Goal: Task Accomplishment & Management: Understand process/instructions

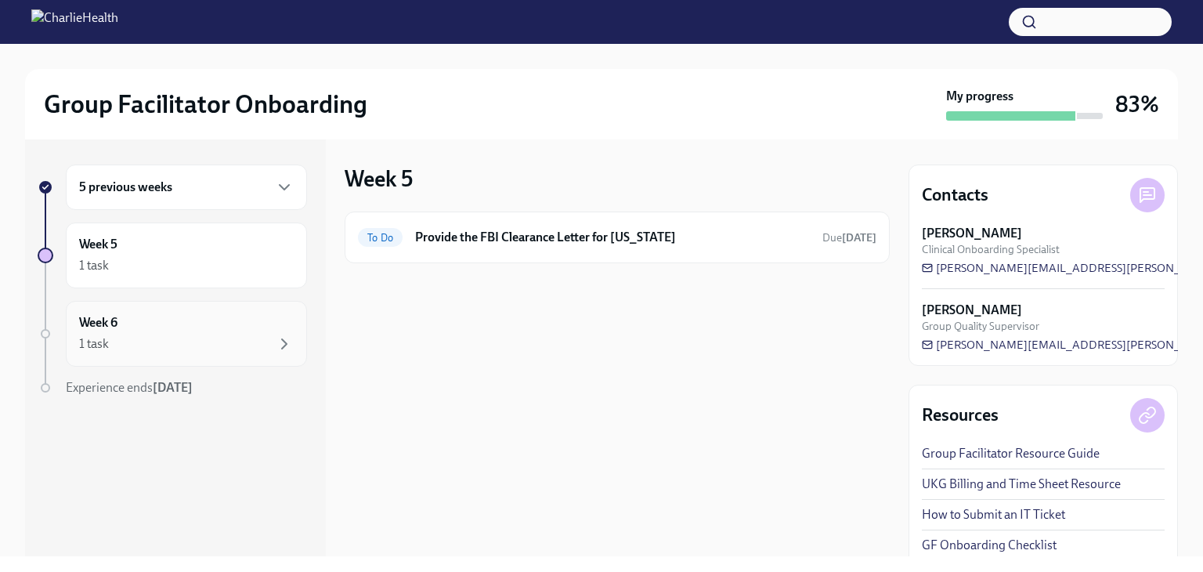
click at [201, 324] on div "Week 6 1 task" at bounding box center [186, 333] width 215 height 39
click at [218, 269] on div "1 task" at bounding box center [186, 265] width 215 height 19
click at [222, 193] on div "5 previous weeks" at bounding box center [186, 187] width 215 height 19
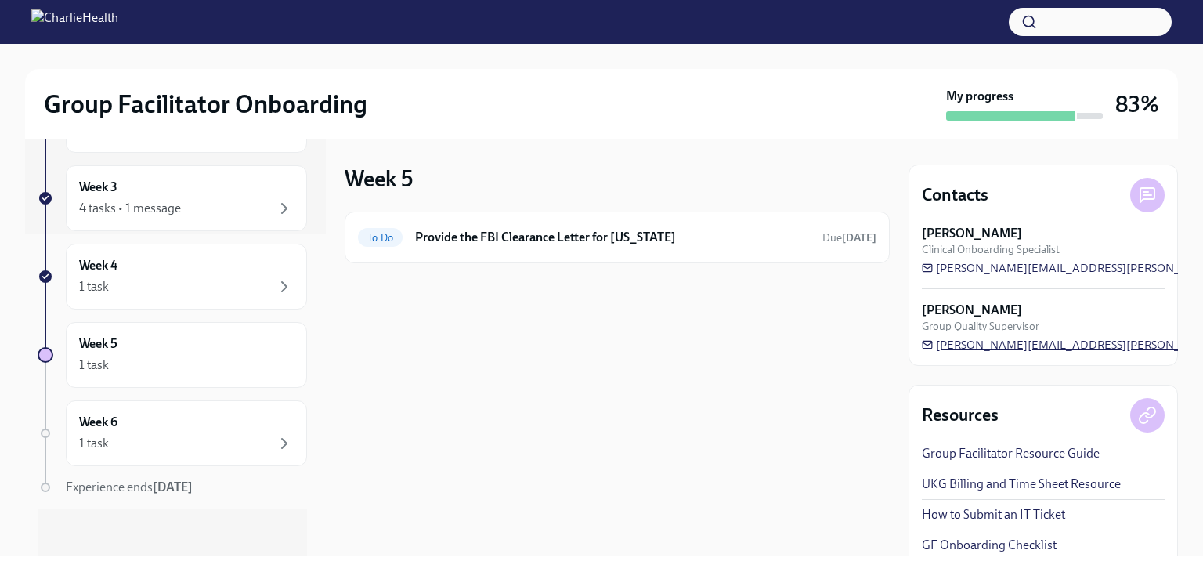
scroll to position [9, 0]
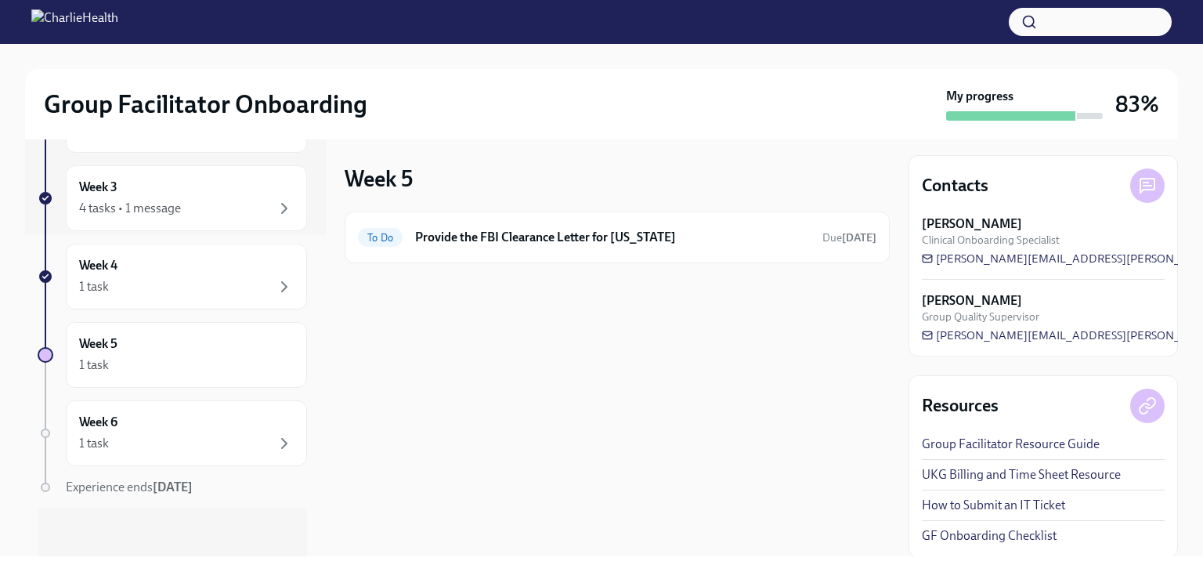
click at [1119, 95] on h3 "83%" at bounding box center [1138, 104] width 44 height 28
click at [1067, 23] on button "button" at bounding box center [1090, 22] width 163 height 28
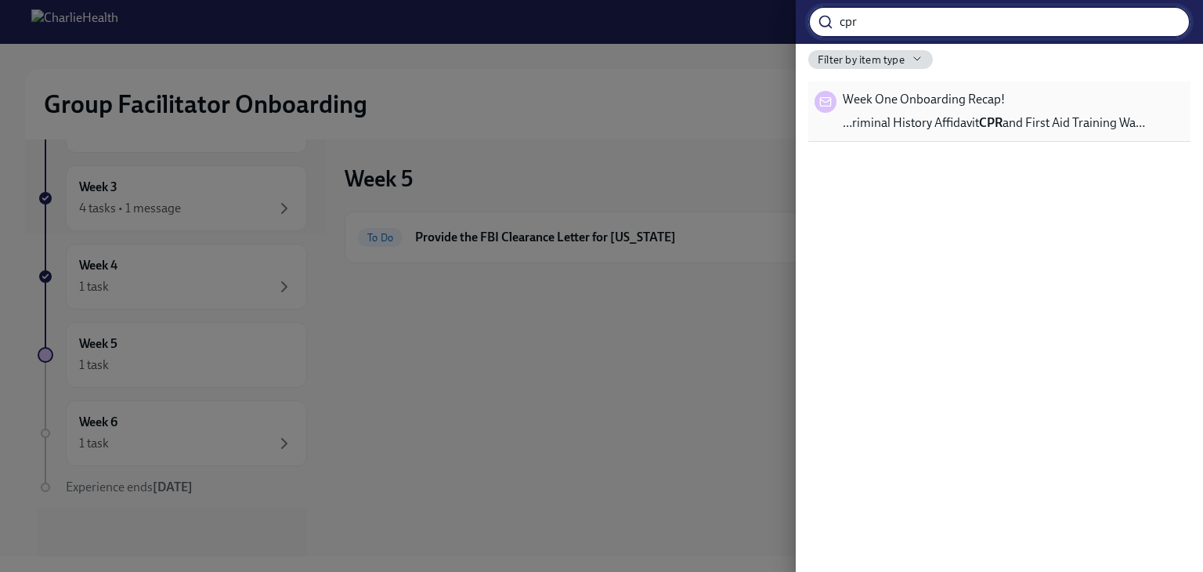
type input "cpr"
click at [1053, 124] on span "…riminal History Affidavit CPR and First Aid Training Wa…" at bounding box center [994, 122] width 302 height 17
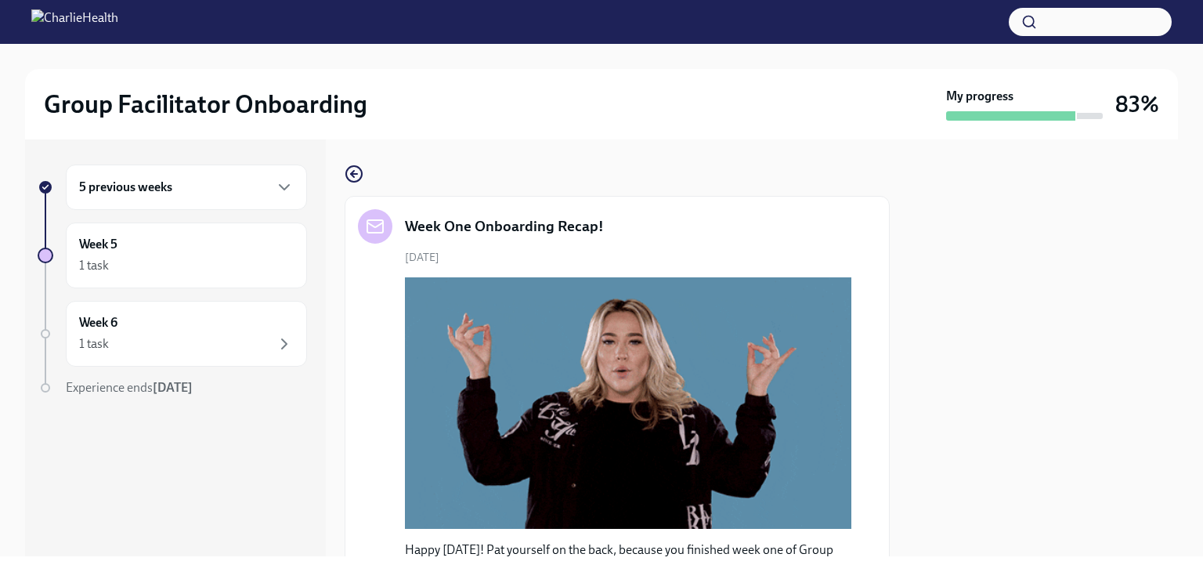
click at [208, 193] on div "5 previous weeks" at bounding box center [186, 187] width 215 height 19
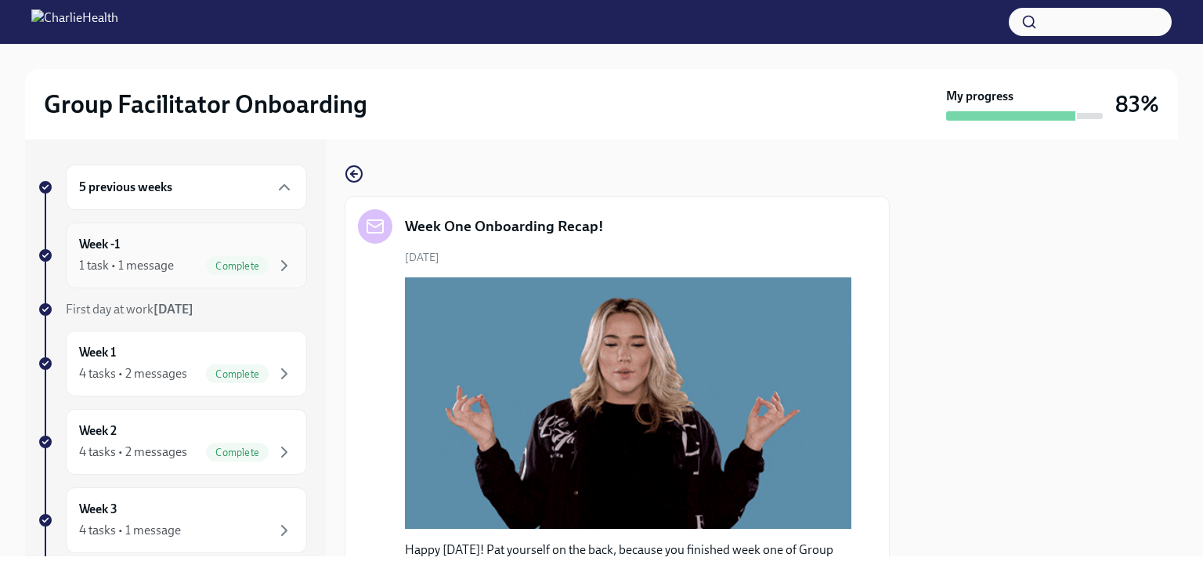
click at [201, 244] on div "Week -1 1 task • 1 message Complete" at bounding box center [186, 255] width 215 height 39
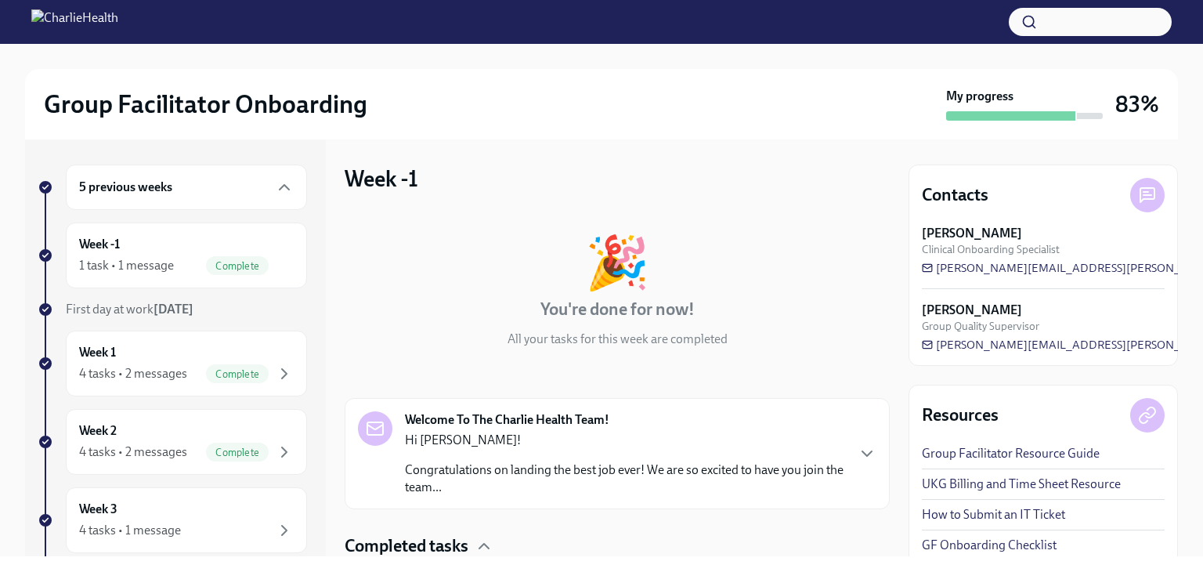
scroll to position [115, 0]
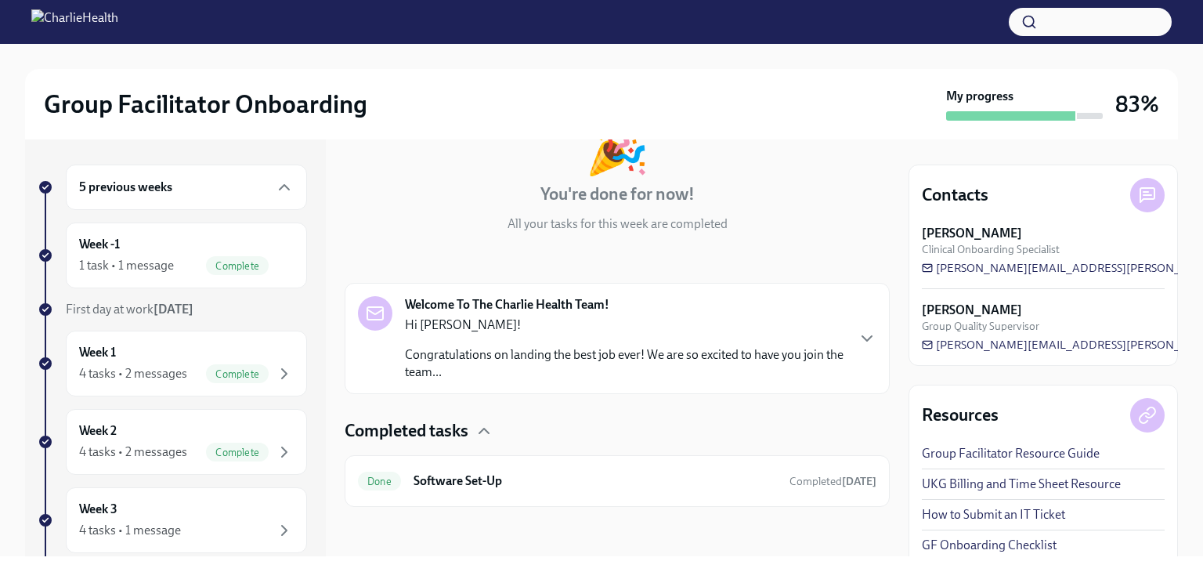
click at [834, 349] on div "Welcome To The Charlie Health Team! Hi [PERSON_NAME]! Congratulations on landin…" at bounding box center [617, 338] width 519 height 85
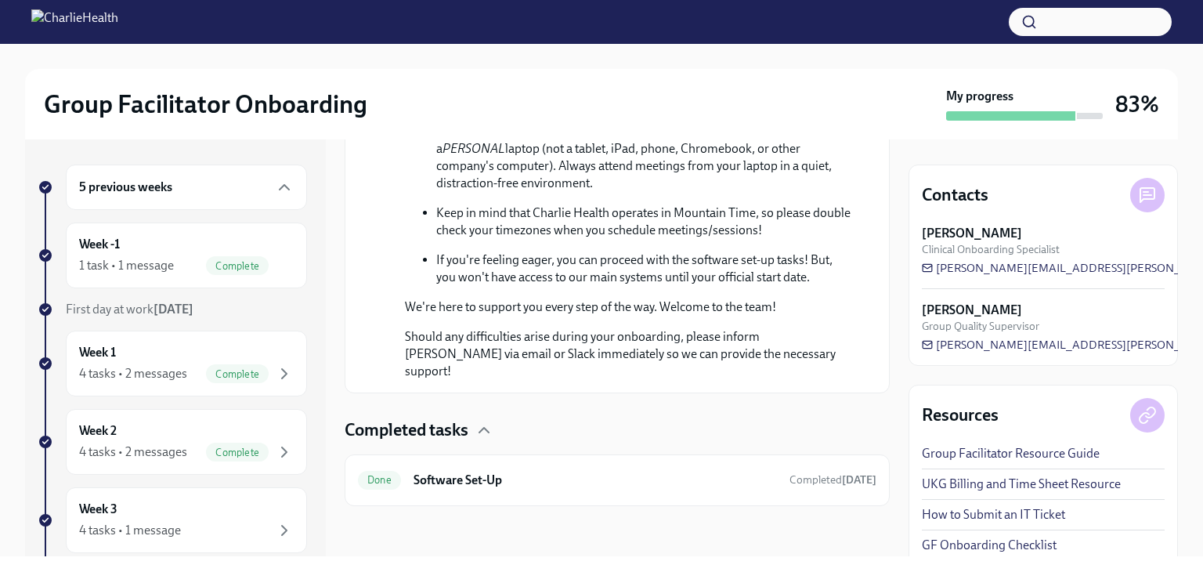
scroll to position [906, 0]
click at [183, 345] on div "Week 1 4 tasks • 2 messages Complete" at bounding box center [186, 363] width 215 height 39
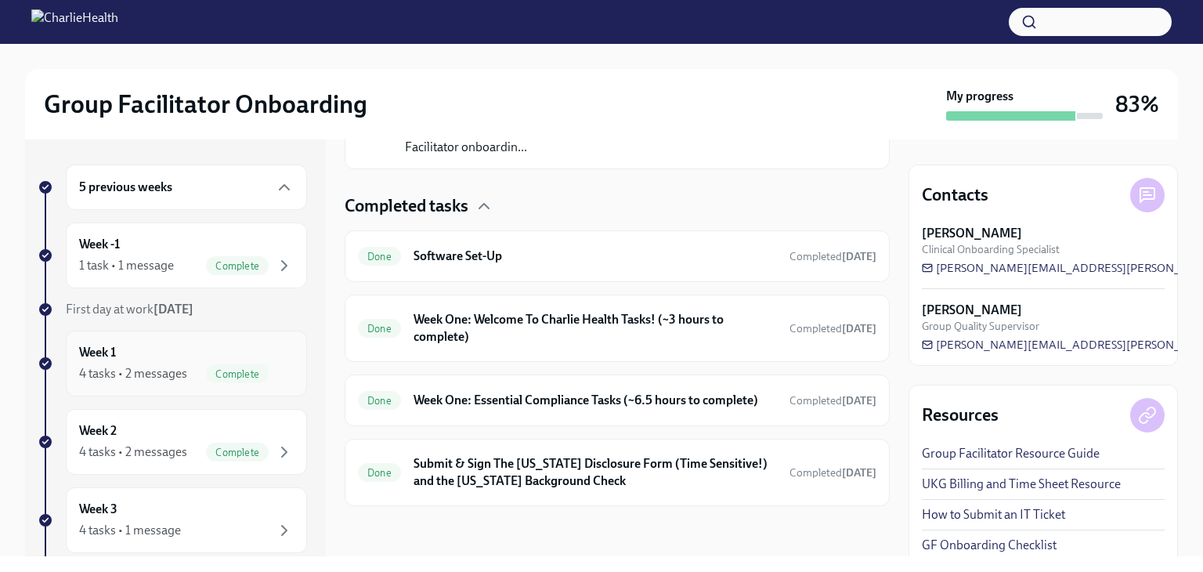
scroll to position [430, 0]
click at [578, 392] on h6 "Week One: Essential Compliance Tasks (~6.5 hours to complete)" at bounding box center [595, 400] width 363 height 17
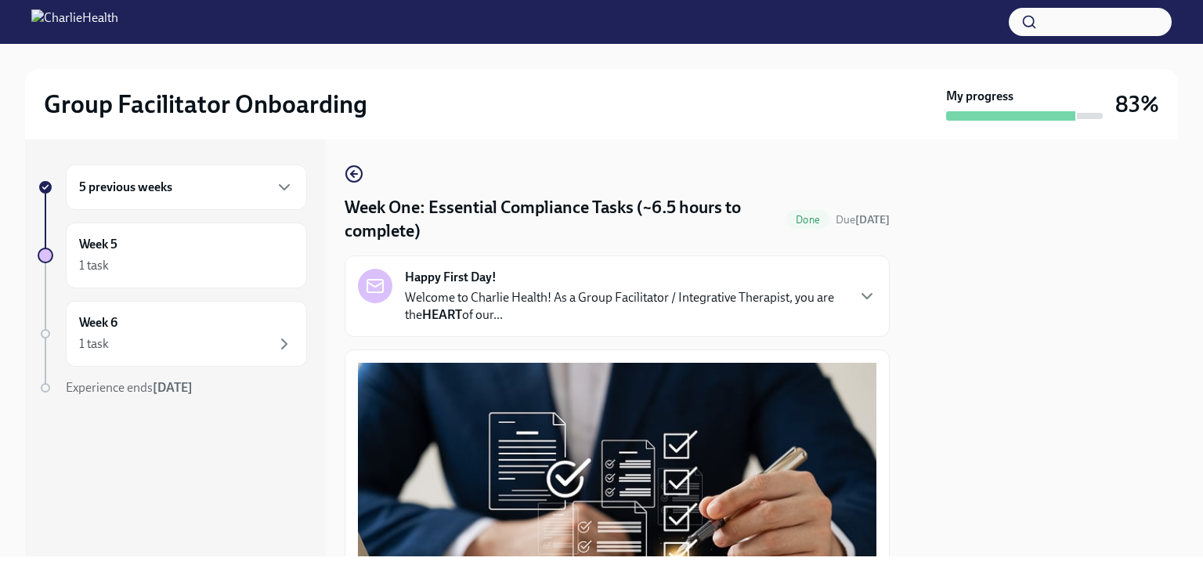
click at [633, 317] on p "Welcome to Charlie Health! As a Group Facilitator / Integrative Therapist, you …" at bounding box center [625, 306] width 440 height 34
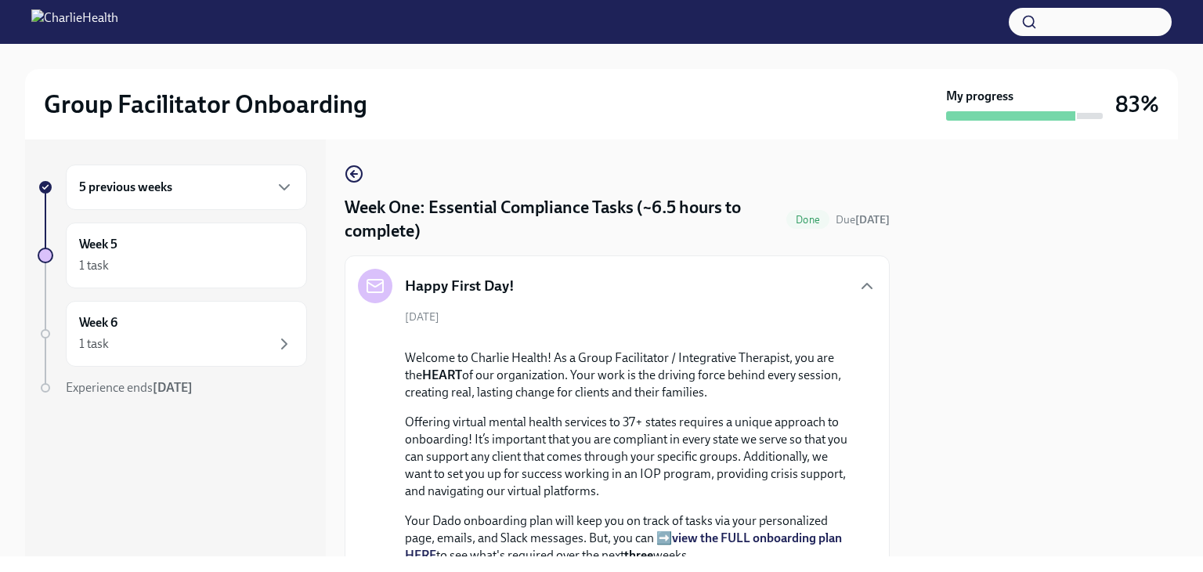
click at [230, 199] on div "5 previous weeks" at bounding box center [186, 187] width 241 height 45
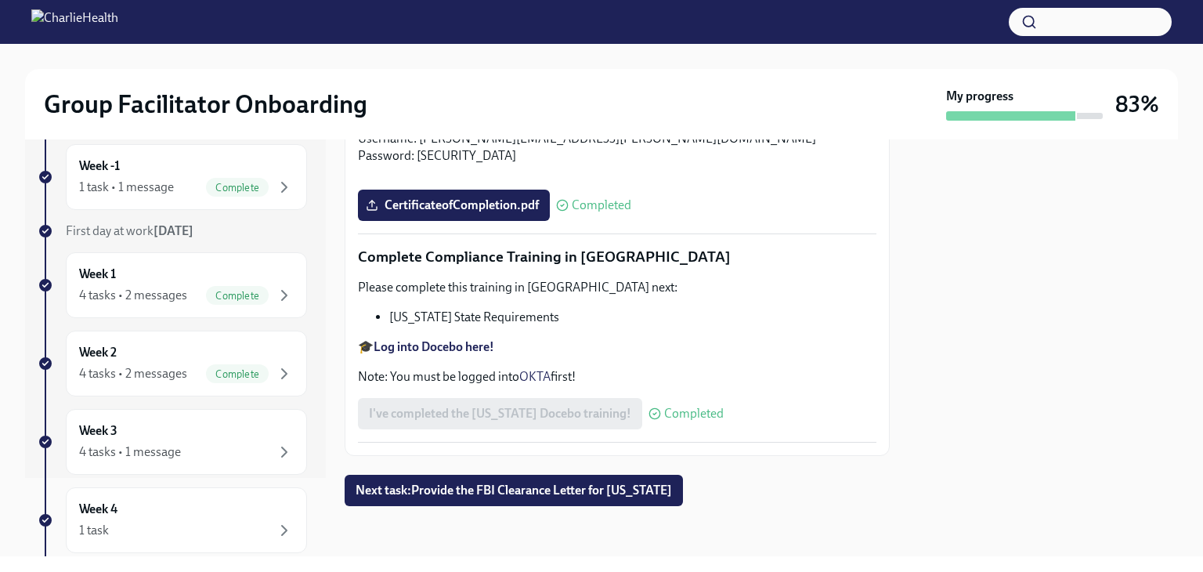
scroll to position [4124, 0]
click at [176, 290] on div "4 tasks • 2 messages" at bounding box center [133, 295] width 108 height 17
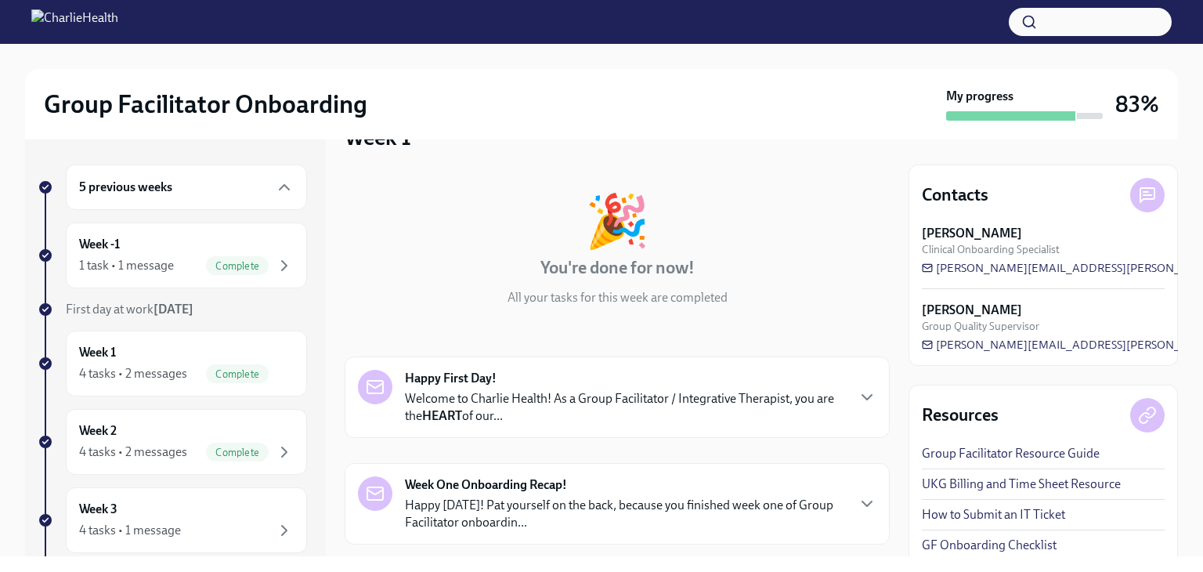
scroll to position [157, 0]
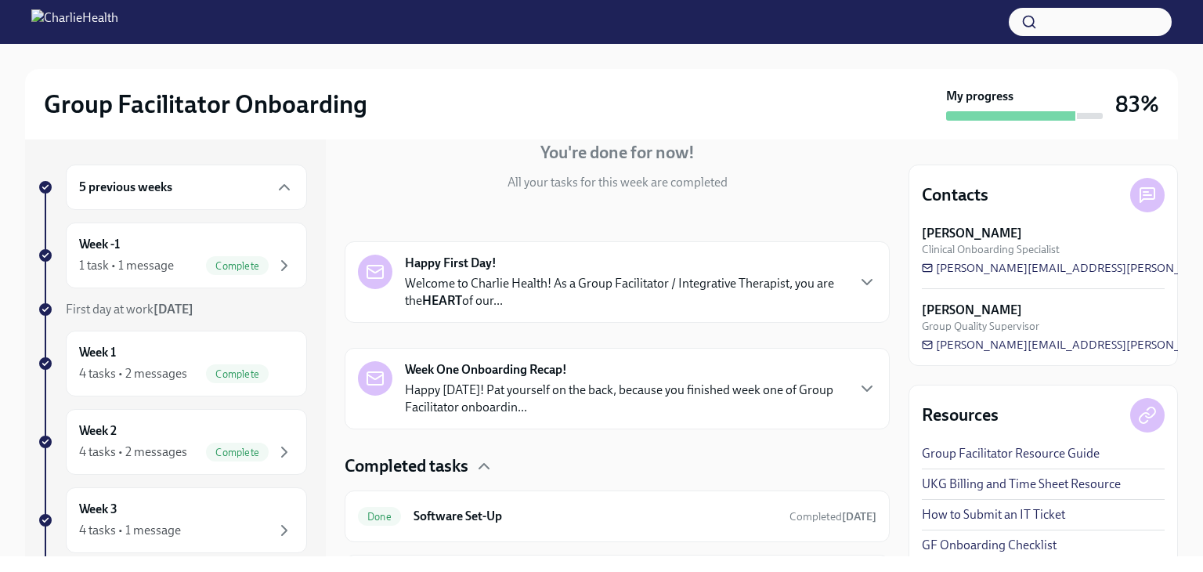
click at [639, 402] on p "Happy [DATE]! Pat yourself on the back, because you finished week one of Group …" at bounding box center [625, 399] width 440 height 34
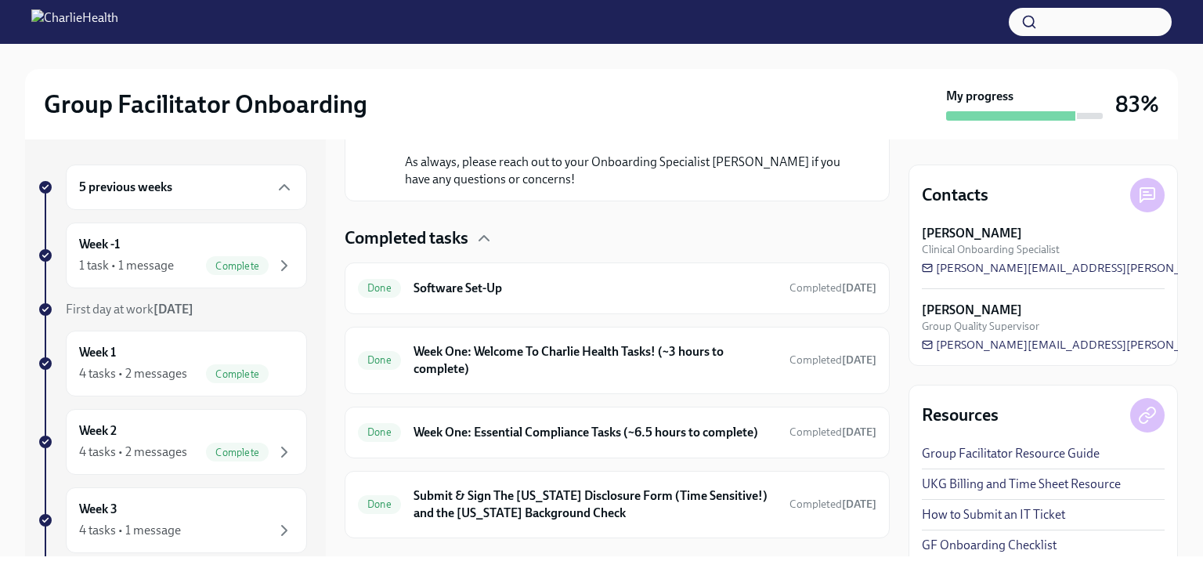
scroll to position [1234, 0]
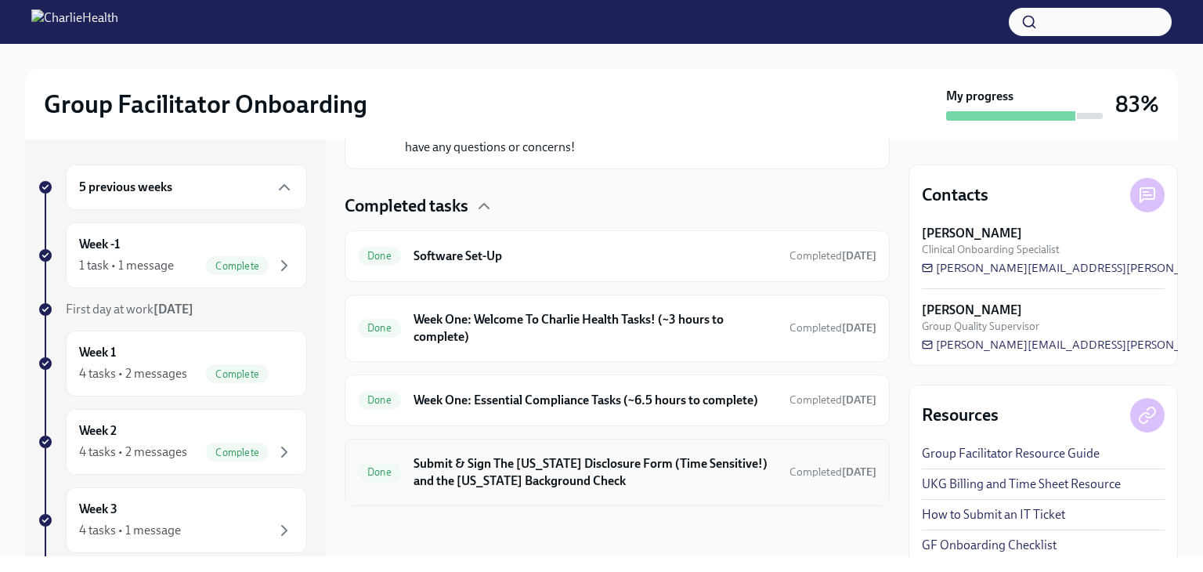
click at [700, 471] on h6 "Submit & Sign The [US_STATE] Disclosure Form (Time Sensitive!) and the [US_STAT…" at bounding box center [595, 472] width 363 height 34
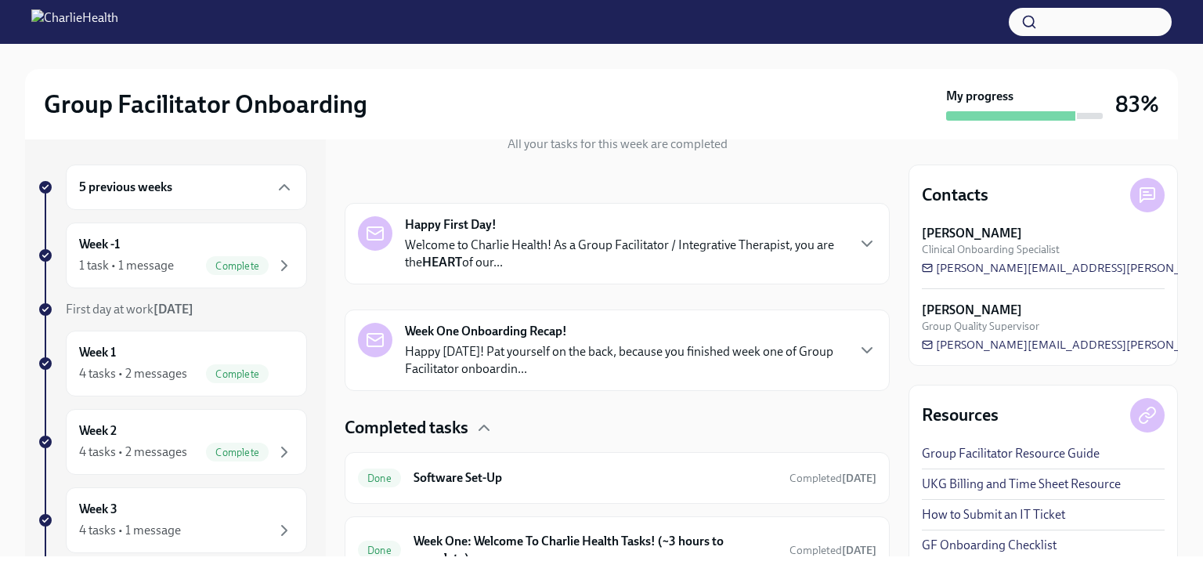
scroll to position [235, 0]
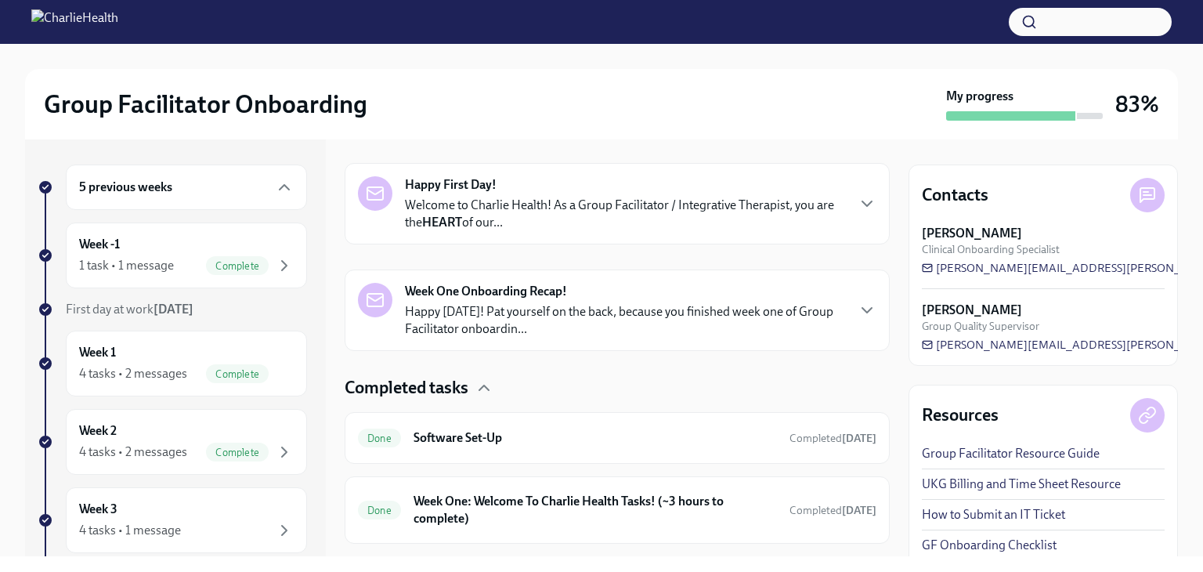
click at [704, 291] on div "Week One Onboarding Recap! Happy [DATE]! Pat yourself on the back, because you …" at bounding box center [625, 310] width 440 height 55
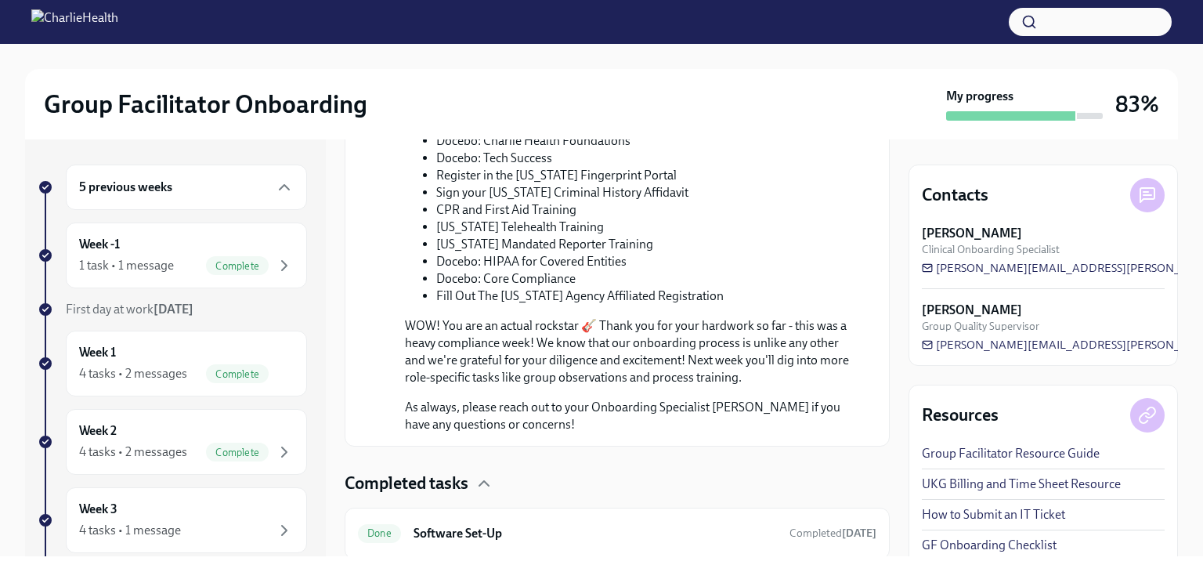
scroll to position [1234, 0]
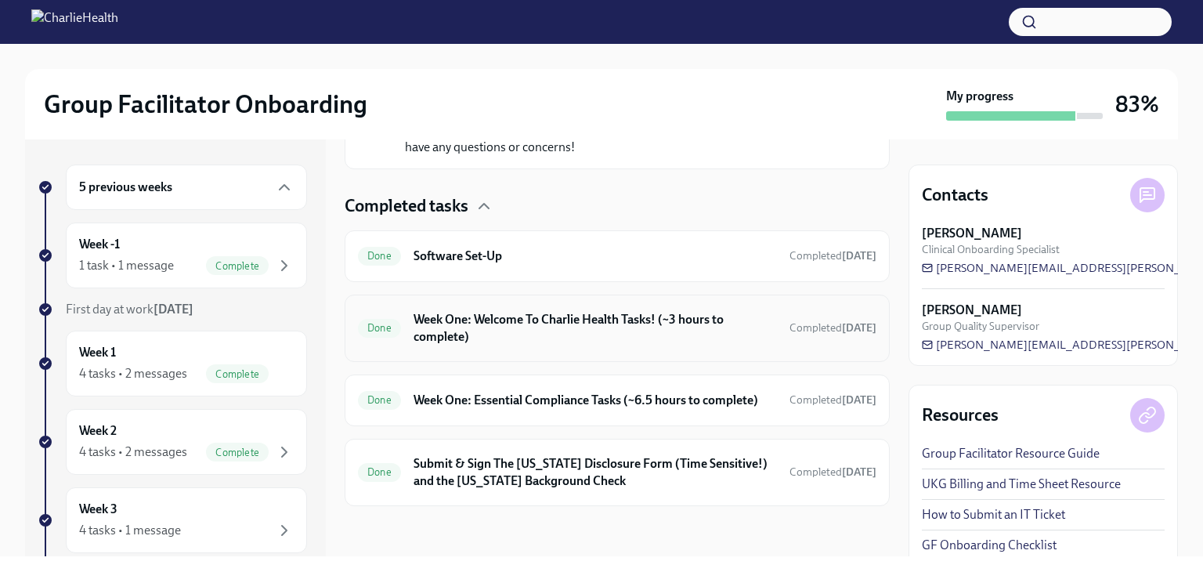
click at [740, 327] on h6 "Week One: Welcome To Charlie Health Tasks! (~3 hours to complete)" at bounding box center [595, 328] width 363 height 34
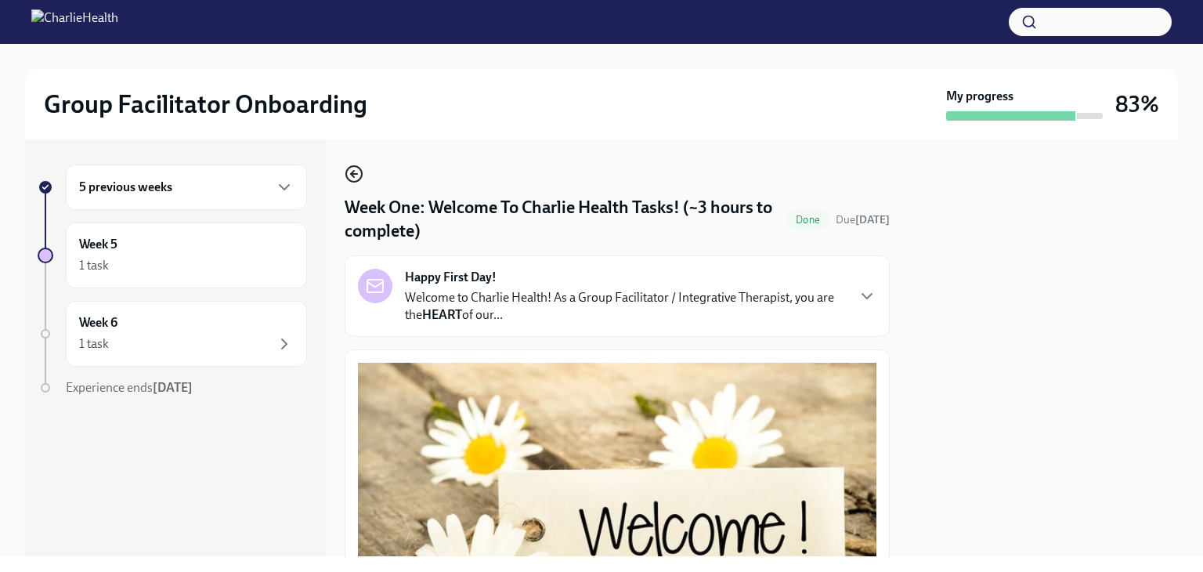
click at [363, 183] on icon "button" at bounding box center [354, 174] width 19 height 19
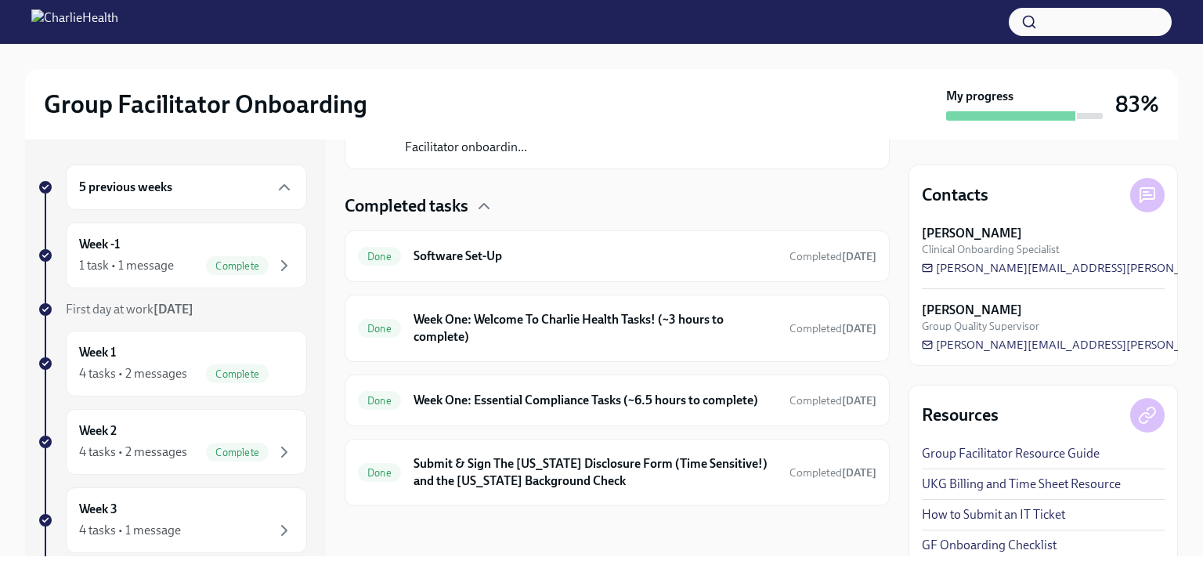
scroll to position [430, 0]
click at [709, 335] on div "Done Week One: Welcome To Charlie Health Tasks! (~3 hours to complete) Complete…" at bounding box center [617, 328] width 545 height 67
click at [671, 311] on h6 "Week One: Welcome To Charlie Health Tasks! (~3 hours to complete)" at bounding box center [595, 328] width 363 height 34
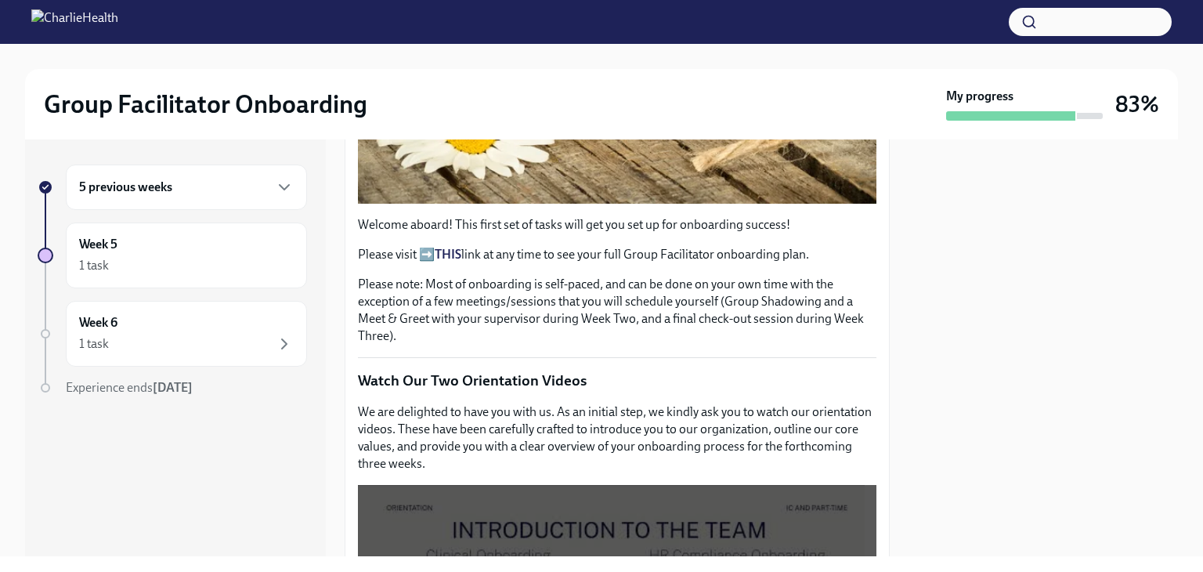
scroll to position [1018, 0]
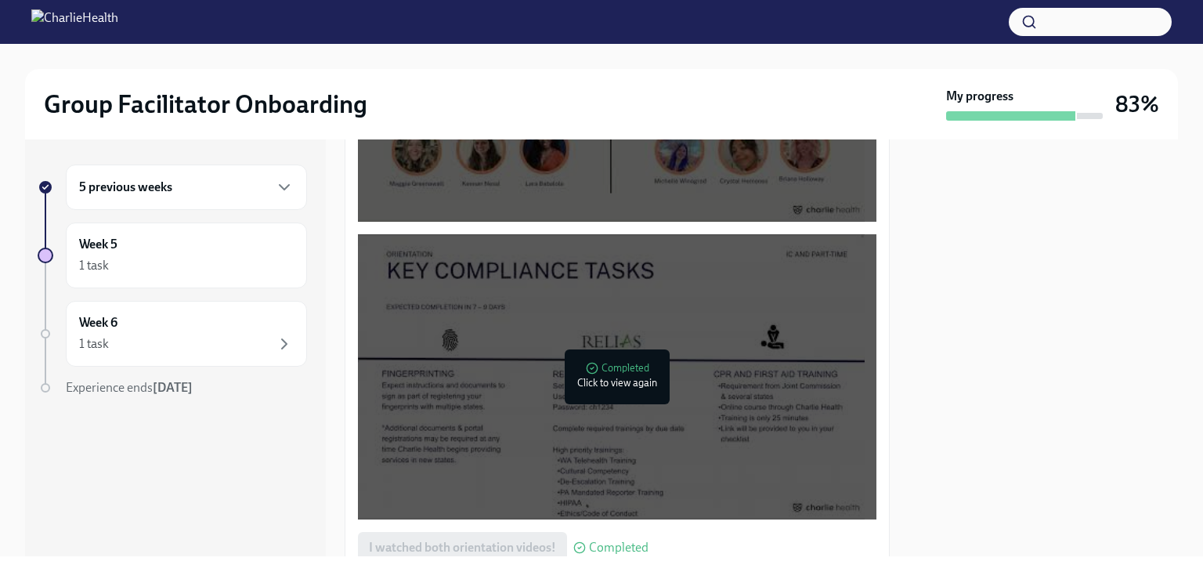
drag, startPoint x: 673, startPoint y: 327, endPoint x: 335, endPoint y: 358, distance: 339.1
click at [335, 358] on div "5 previous weeks Week 5 1 task Week 6 1 task Experience ends [DATE] Week One: W…" at bounding box center [601, 347] width 1153 height 417
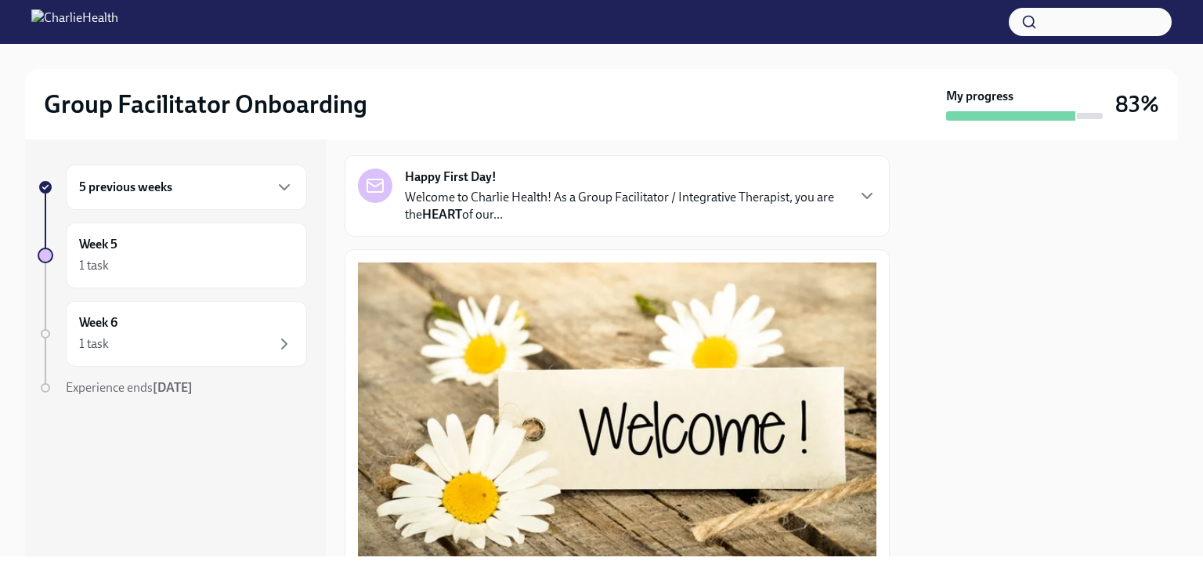
scroll to position [0, 0]
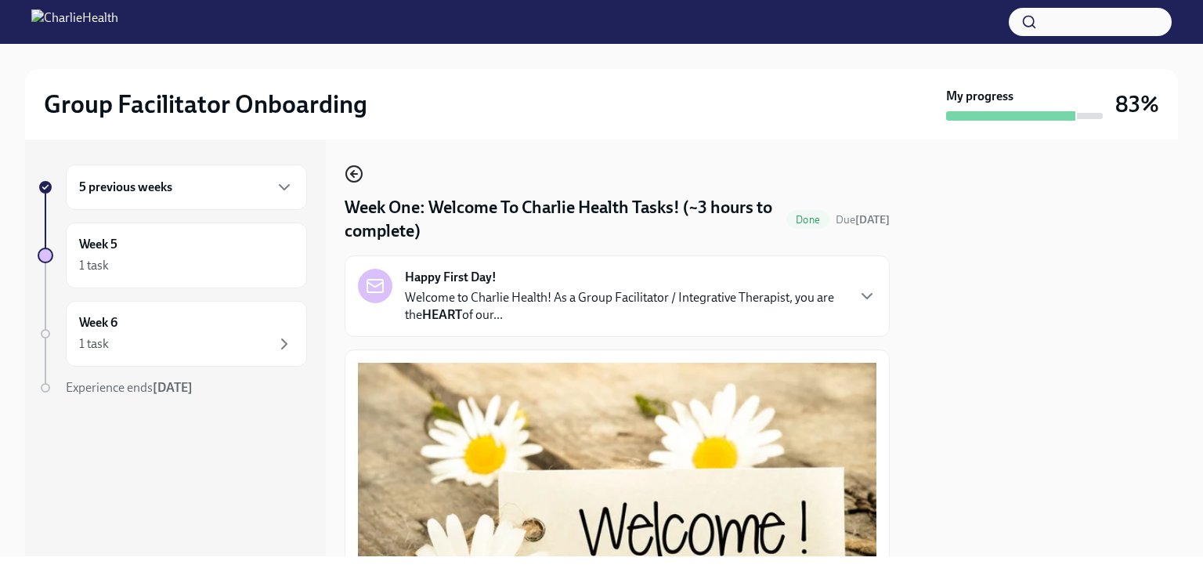
click at [360, 172] on icon "button" at bounding box center [354, 174] width 19 height 19
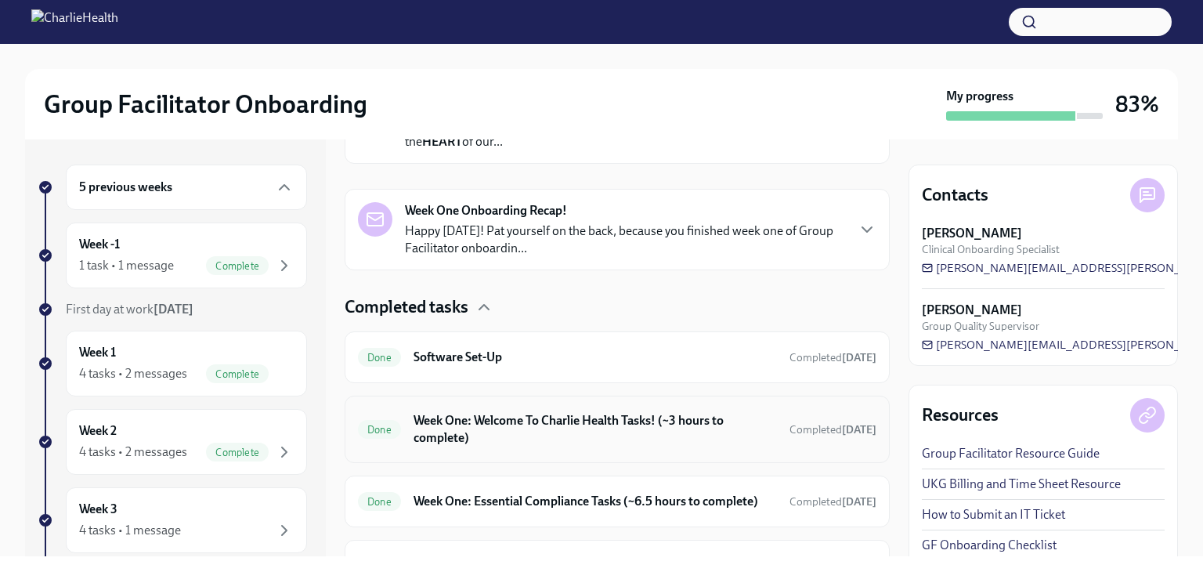
scroll to position [430, 0]
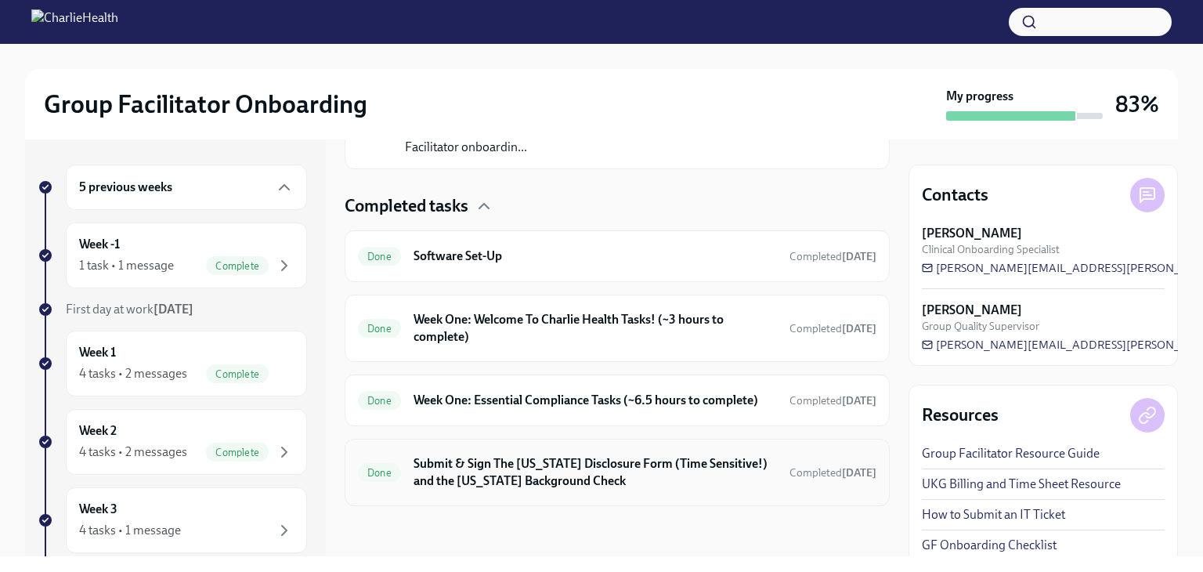
click at [649, 464] on h6 "Submit & Sign The [US_STATE] Disclosure Form (Time Sensitive!) and the [US_STAT…" at bounding box center [595, 472] width 363 height 34
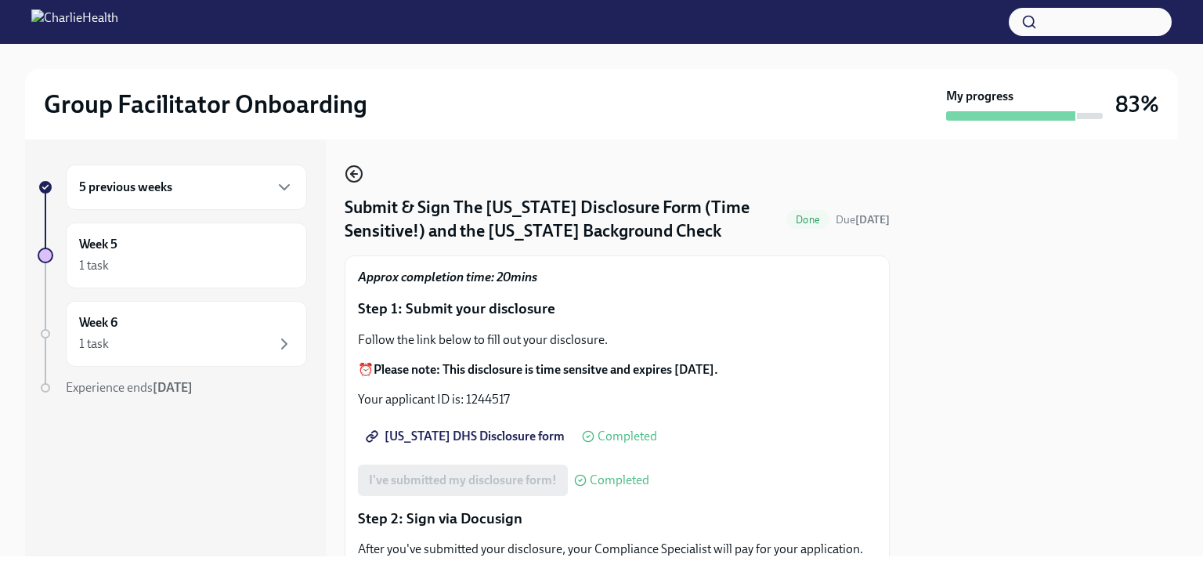
click at [356, 170] on icon "button" at bounding box center [354, 174] width 19 height 19
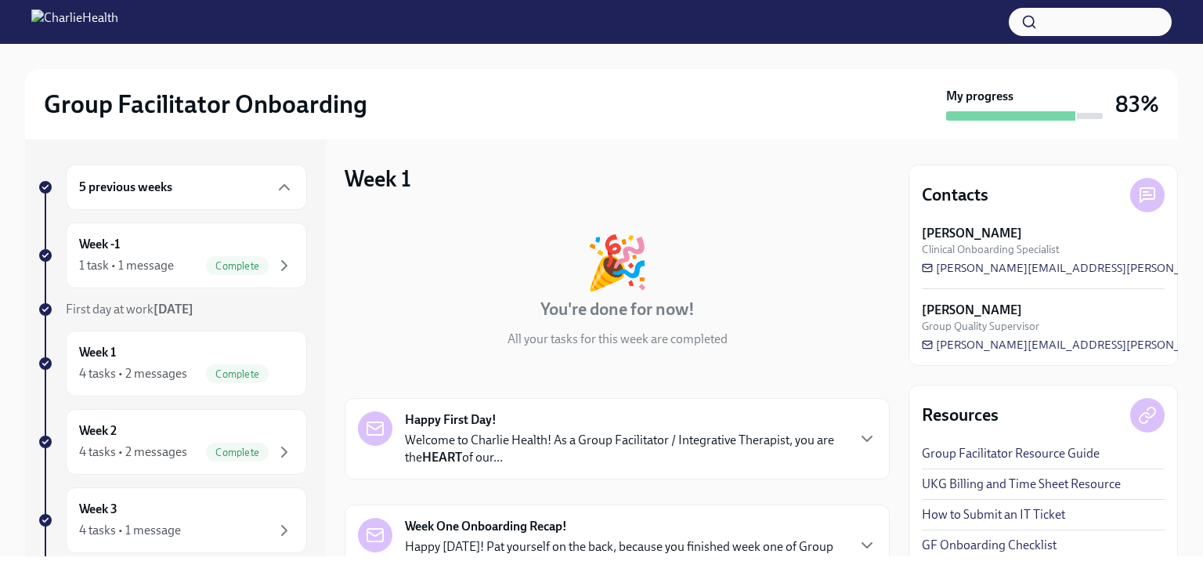
click at [1000, 109] on div "My progress" at bounding box center [1024, 104] width 157 height 33
click at [1159, 123] on div "Group Facilitator Onboarding My progress 83%" at bounding box center [601, 104] width 1153 height 71
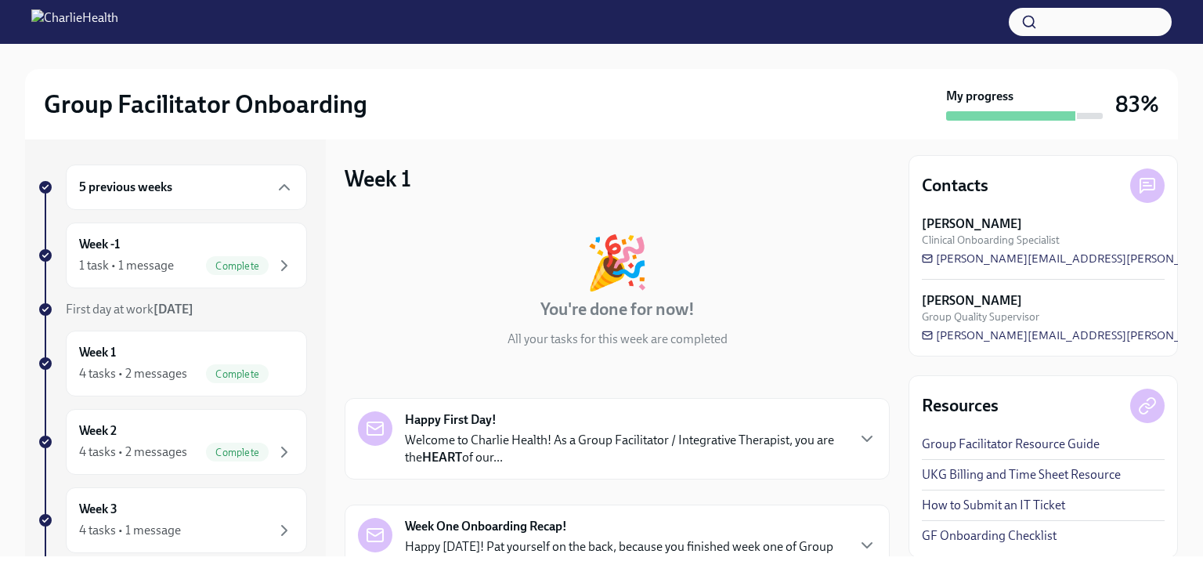
click at [518, 428] on div "Happy First Day! Welcome to Charlie Health! As a Group Facilitator / Integrativ…" at bounding box center [625, 438] width 440 height 55
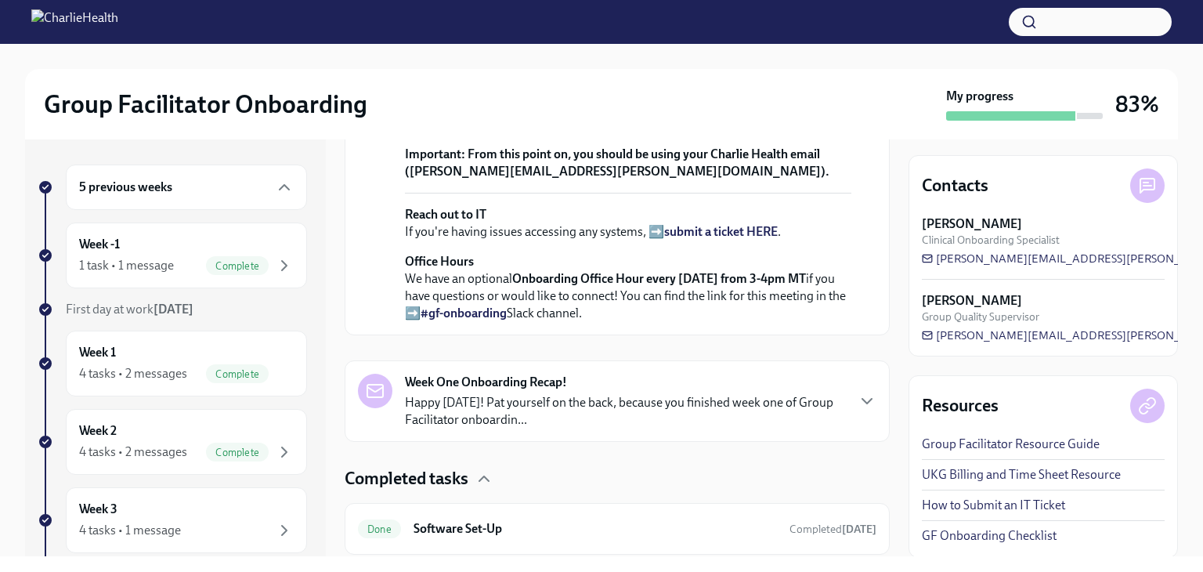
scroll to position [627, 0]
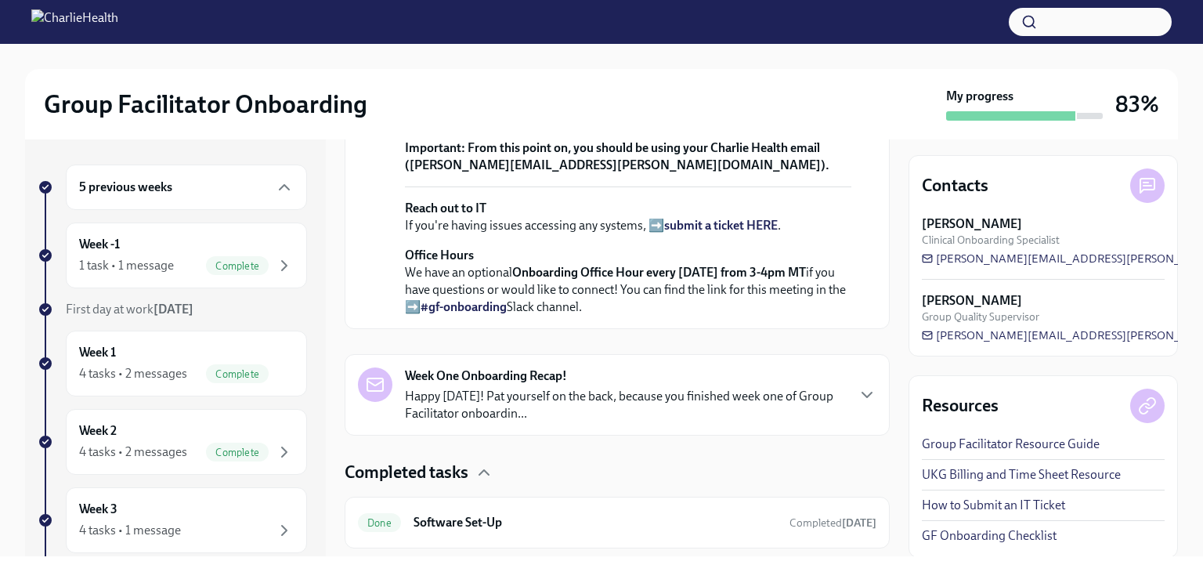
click at [768, 78] on strong "view the FULL onboarding plan HERE" at bounding box center [623, 62] width 437 height 32
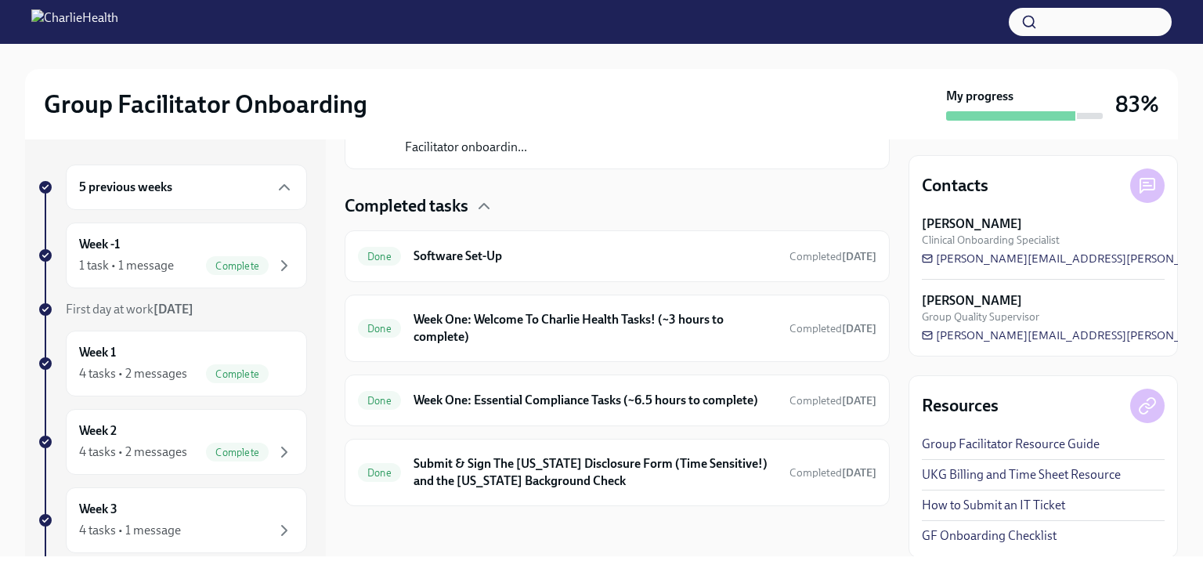
scroll to position [1090, 0]
click at [588, 248] on h6 "Software Set-Up" at bounding box center [595, 256] width 363 height 17
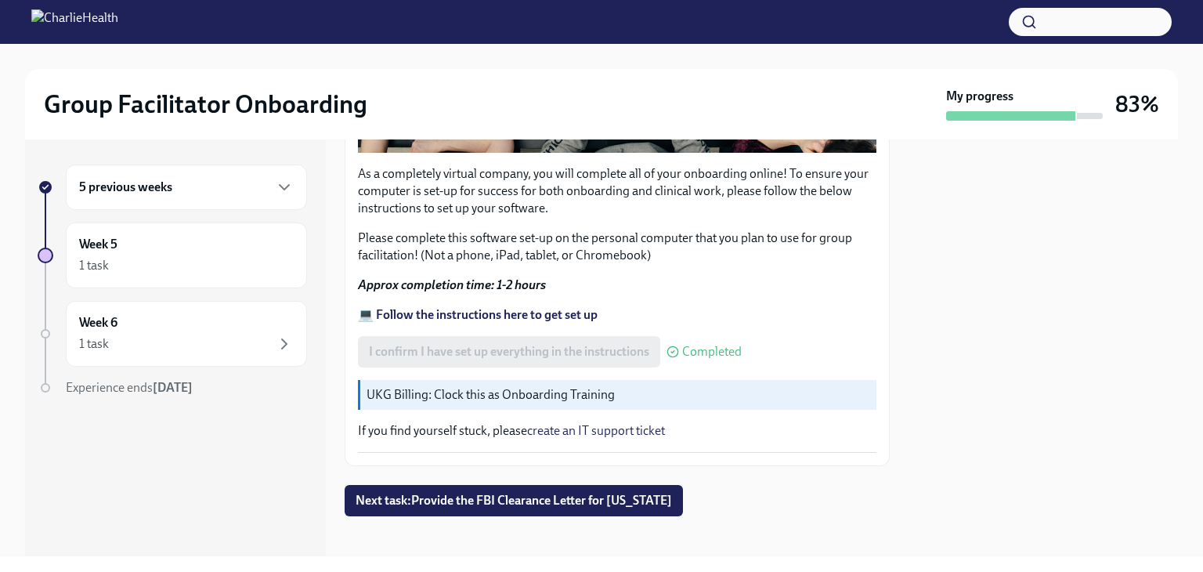
scroll to position [526, 0]
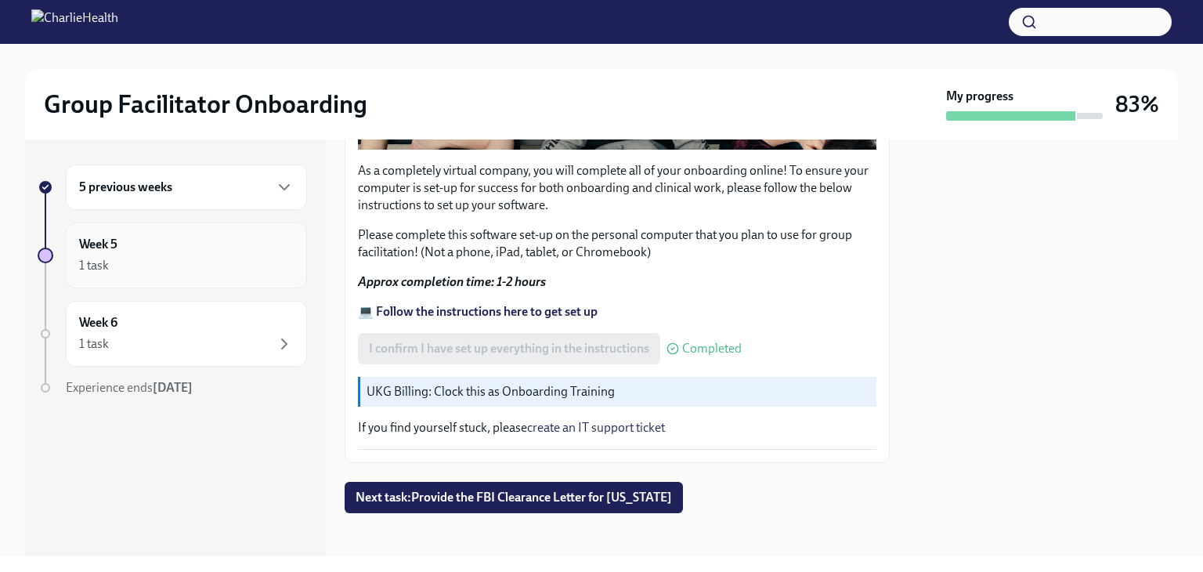
click at [191, 254] on div "Week 5 1 task" at bounding box center [186, 255] width 215 height 39
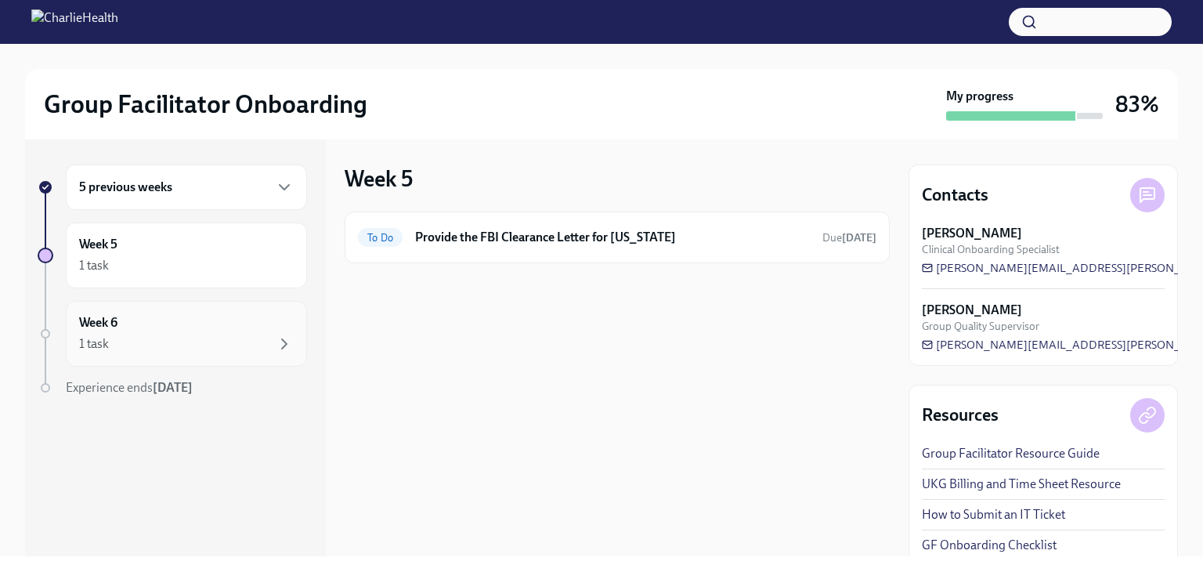
click at [201, 339] on div "1 task" at bounding box center [186, 344] width 215 height 19
click at [189, 198] on div "5 previous weeks" at bounding box center [186, 187] width 241 height 45
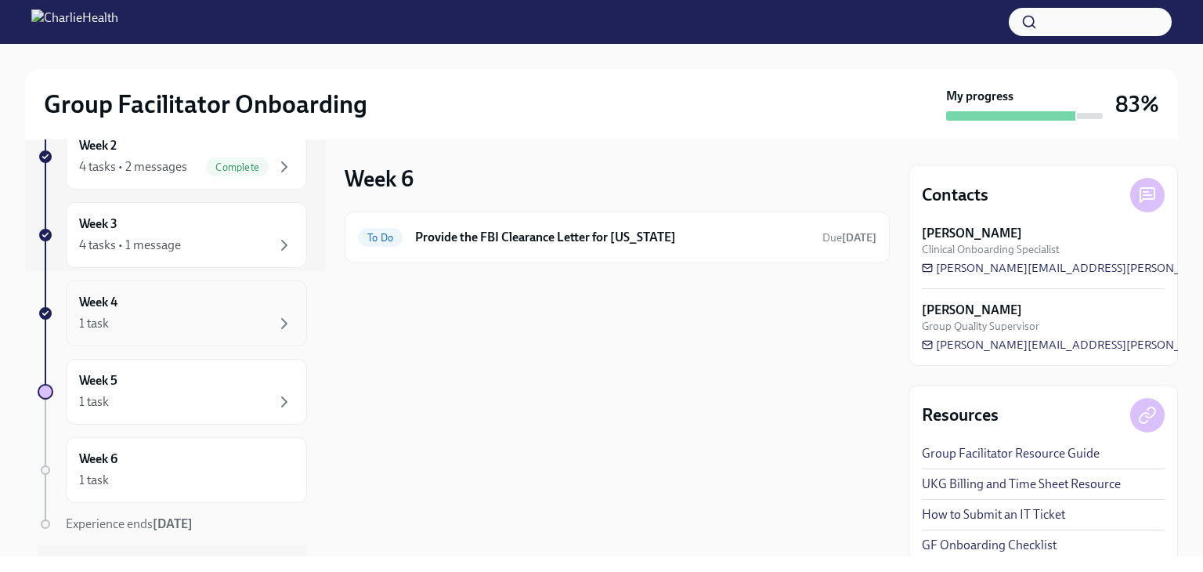
scroll to position [313, 0]
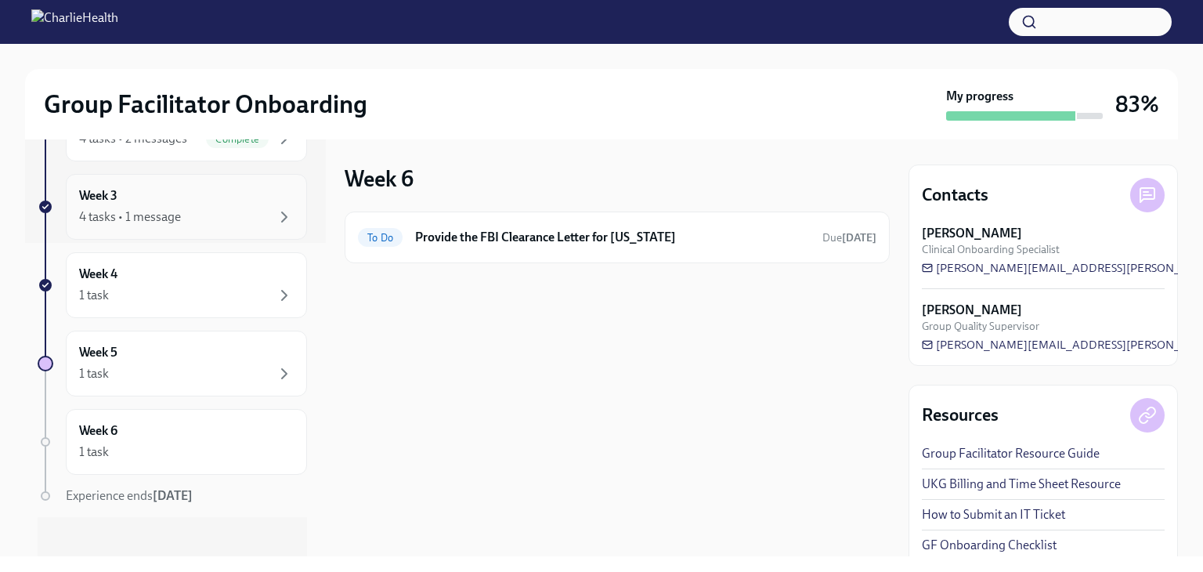
click at [232, 227] on div "Week 3 4 tasks • 1 message" at bounding box center [186, 207] width 241 height 66
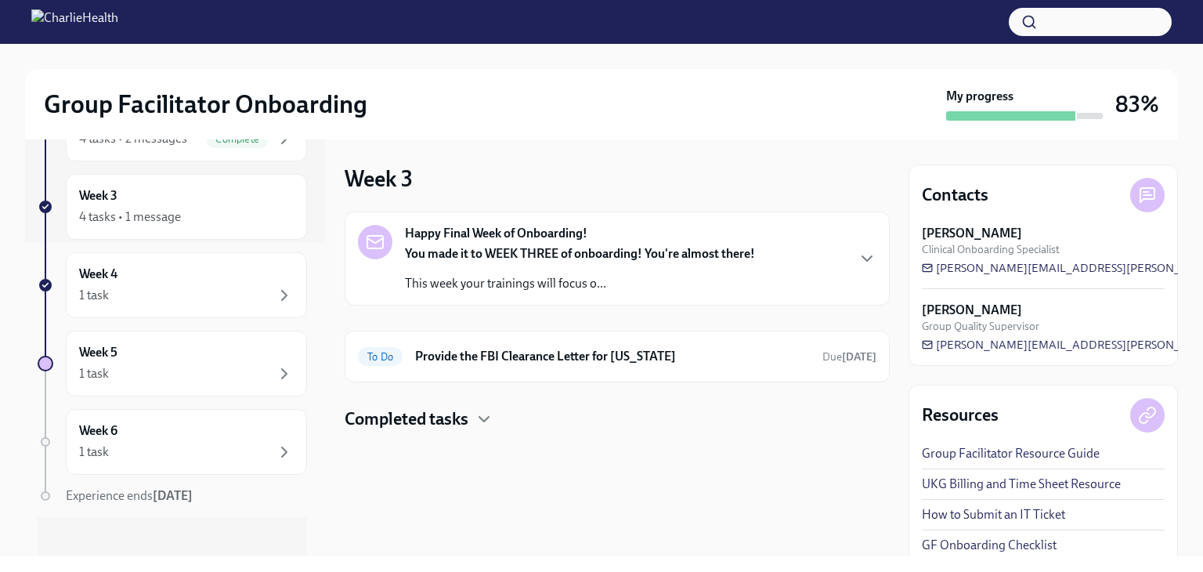
click at [632, 225] on div "Happy Final Week of Onboarding! You made it to WEEK THREE of onboarding! You're…" at bounding box center [580, 258] width 350 height 67
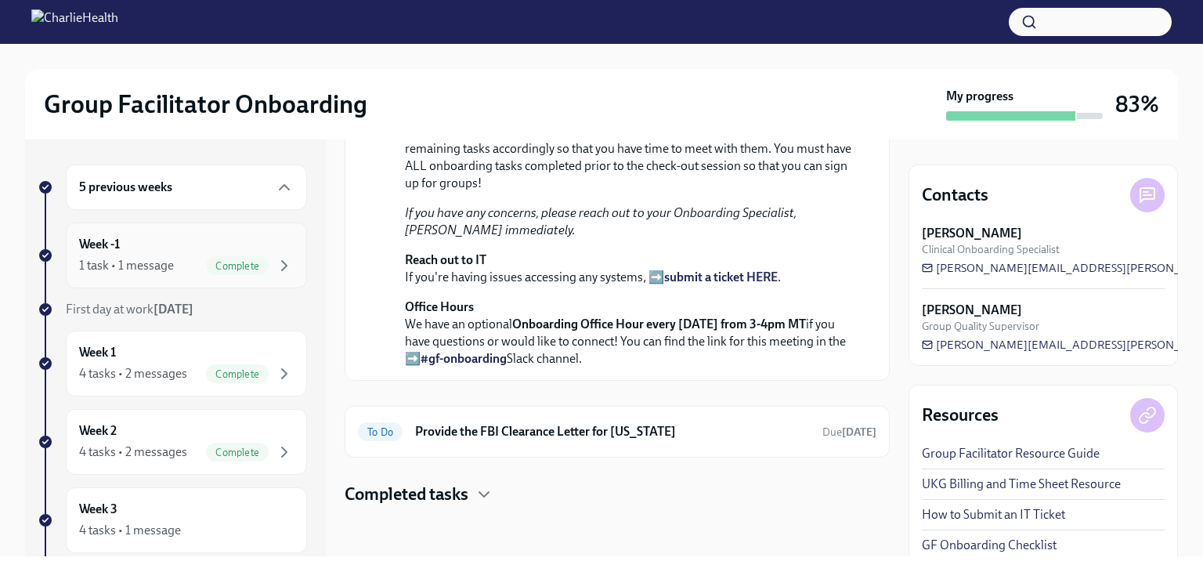
click at [154, 269] on div "1 task • 1 message" at bounding box center [126, 265] width 95 height 17
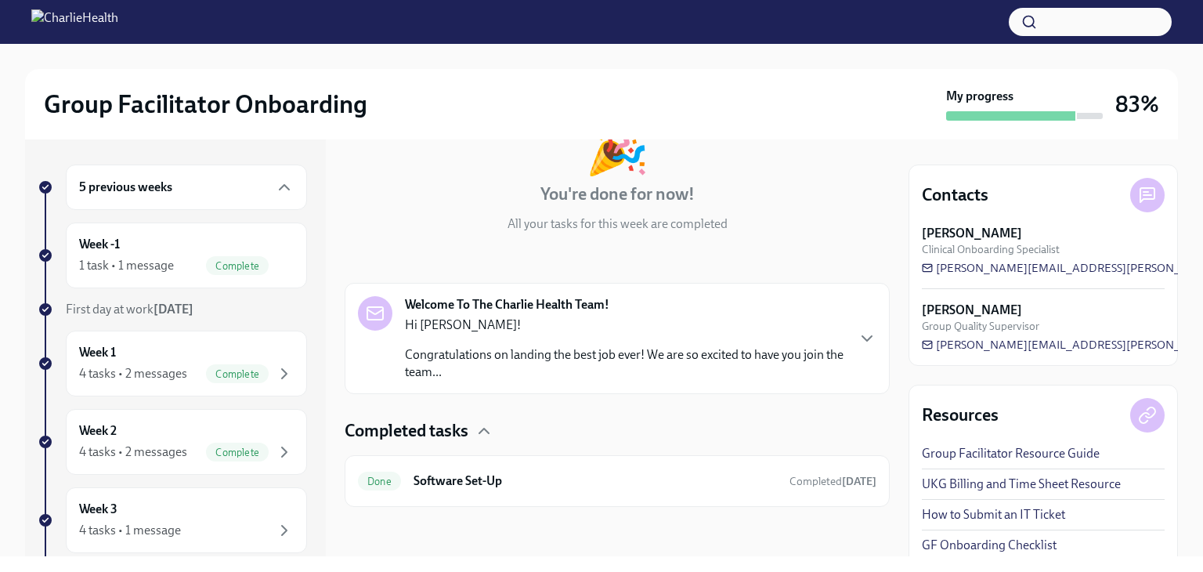
click at [599, 338] on div "Hi [PERSON_NAME]! Congratulations on landing the best job ever! We are so excit…" at bounding box center [625, 348] width 440 height 64
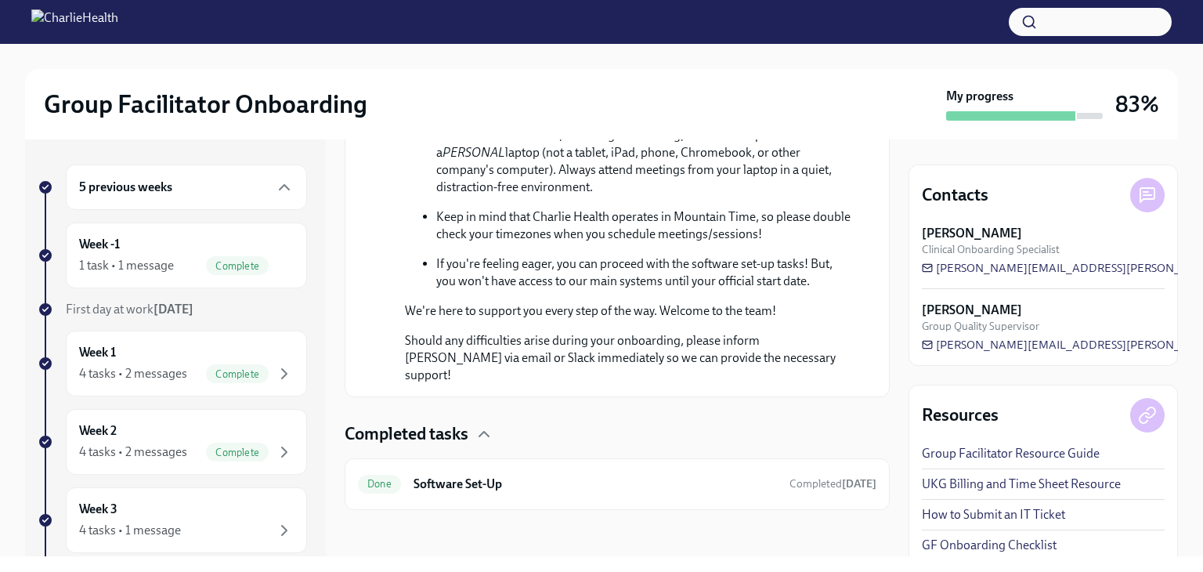
scroll to position [906, 0]
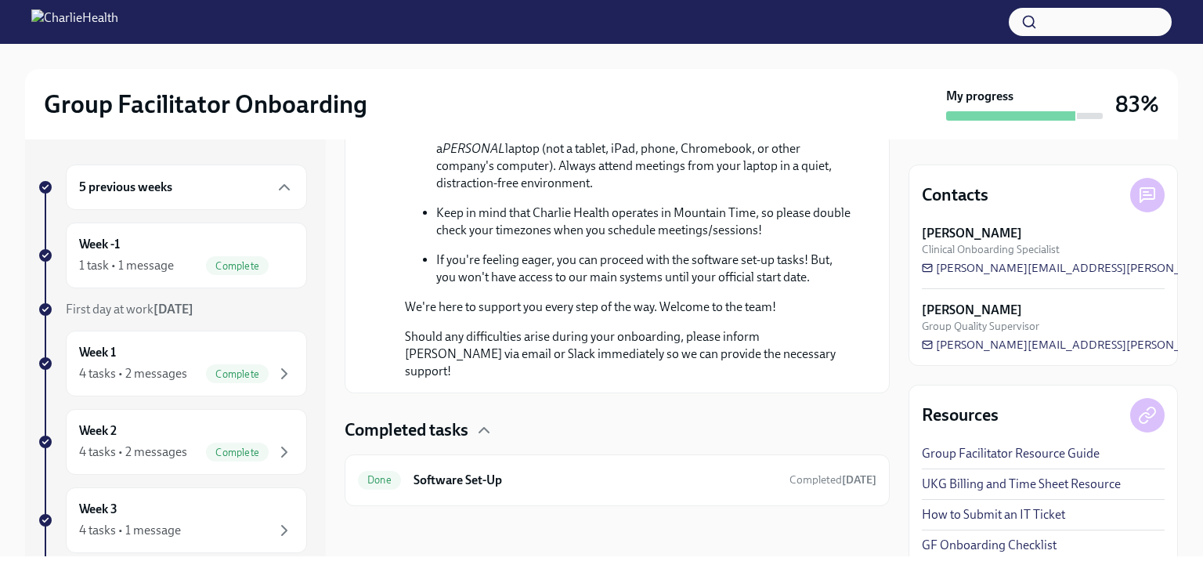
click at [1061, 17] on button "button" at bounding box center [1090, 22] width 163 height 28
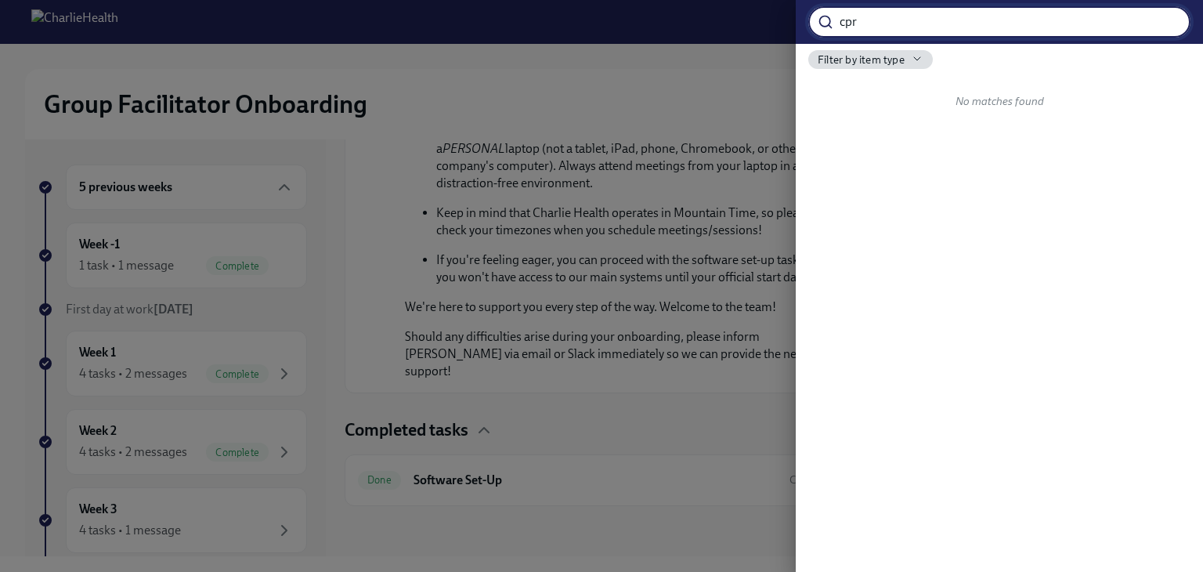
type input "cpr"
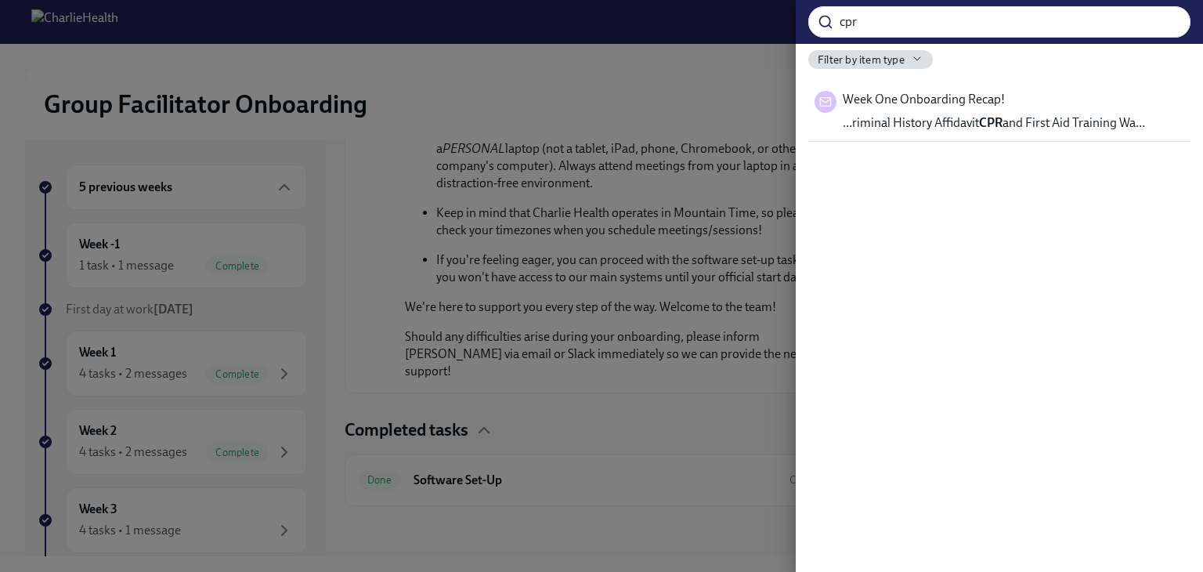
click at [605, 78] on div at bounding box center [601, 286] width 1203 height 572
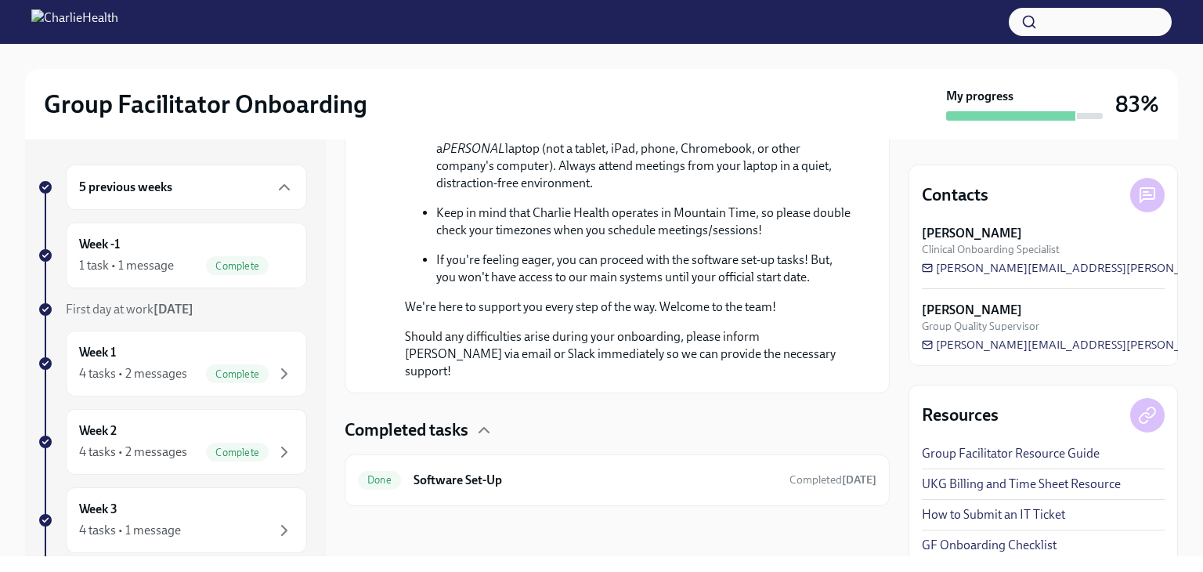
drag, startPoint x: 313, startPoint y: 90, endPoint x: 312, endPoint y: 98, distance: 7.9
click at [312, 90] on h2 "Group Facilitator Onboarding" at bounding box center [206, 104] width 324 height 31
click at [175, 420] on div "Week 2 4 tasks • 2 messages Complete" at bounding box center [186, 442] width 241 height 66
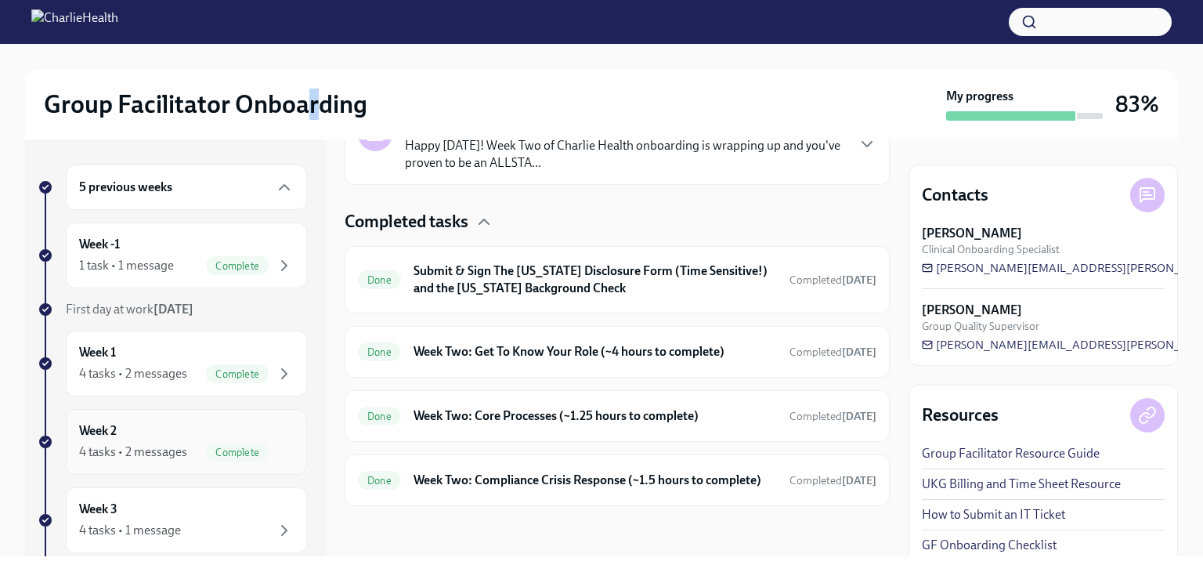
scroll to position [427, 0]
click at [608, 343] on h6 "Week Two: Get To Know Your Role (~4 hours to complete)" at bounding box center [595, 351] width 363 height 17
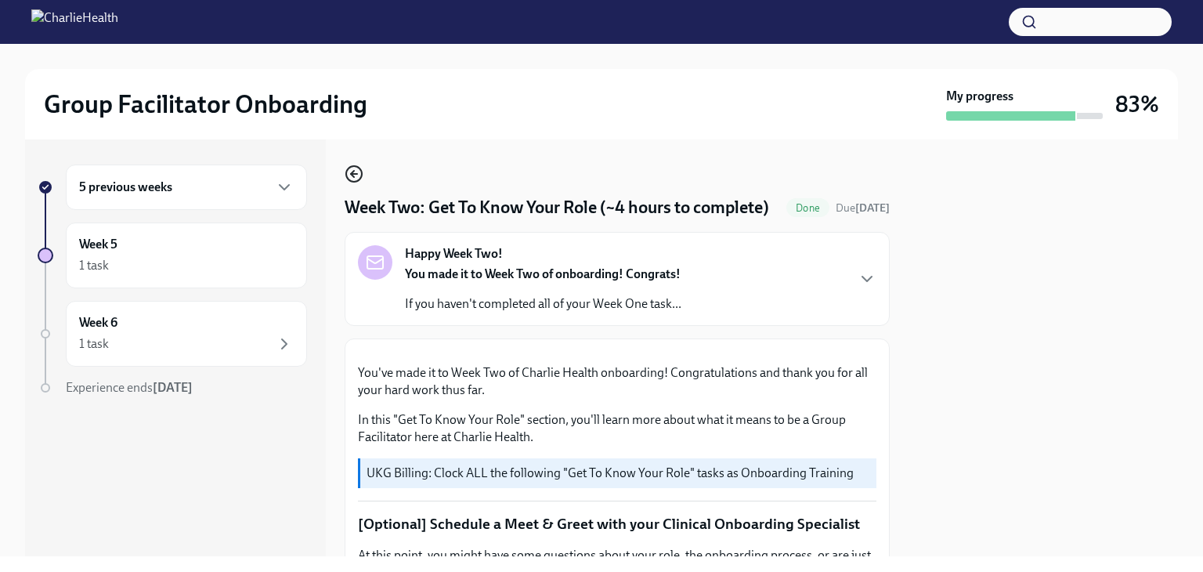
click at [356, 179] on icon "button" at bounding box center [354, 174] width 19 height 19
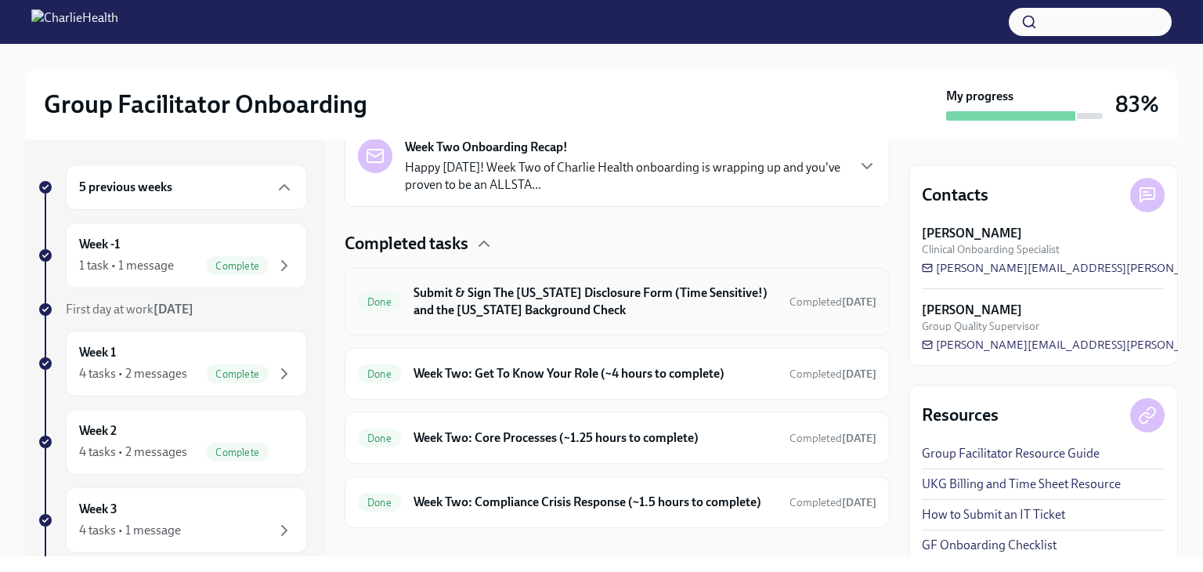
scroll to position [427, 0]
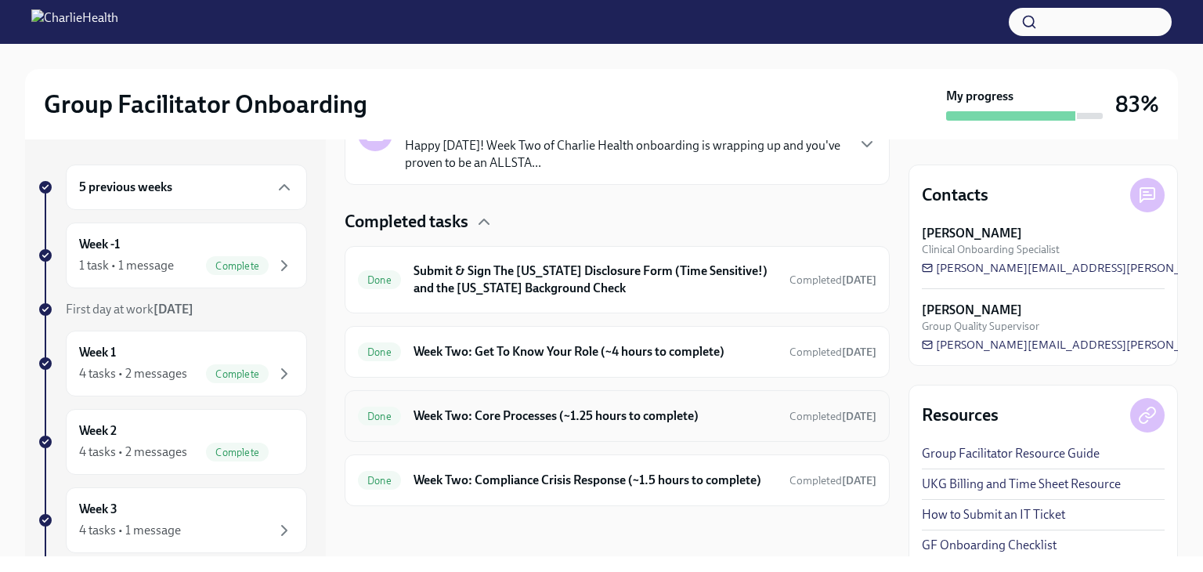
click at [668, 407] on h6 "Week Two: Core Processes (~1.25 hours to complete)" at bounding box center [595, 415] width 363 height 17
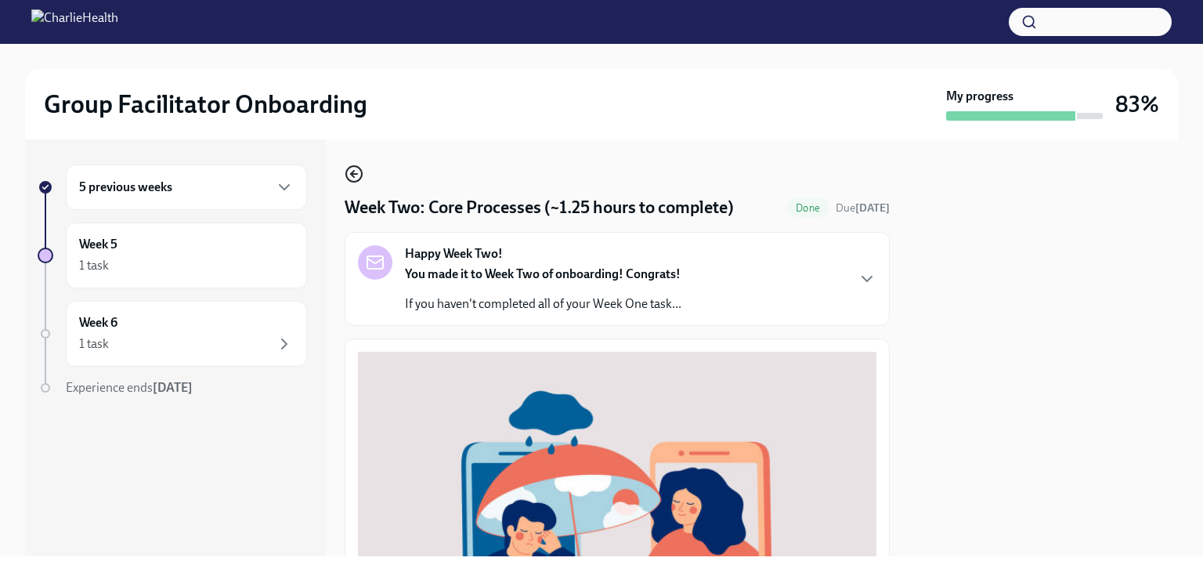
click at [358, 176] on icon "button" at bounding box center [354, 174] width 19 height 19
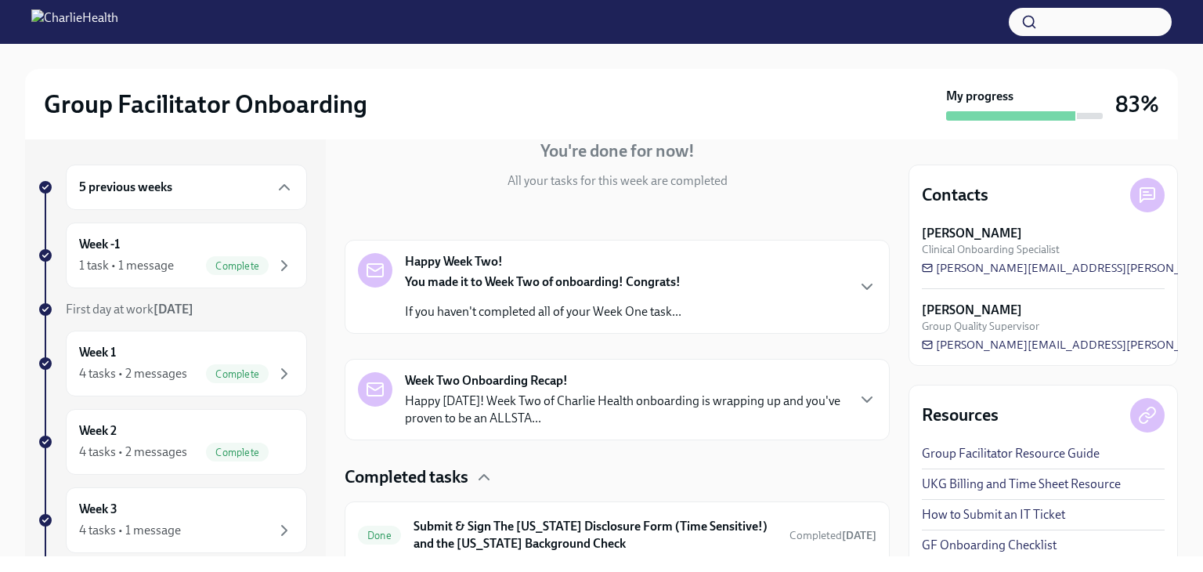
scroll to position [427, 0]
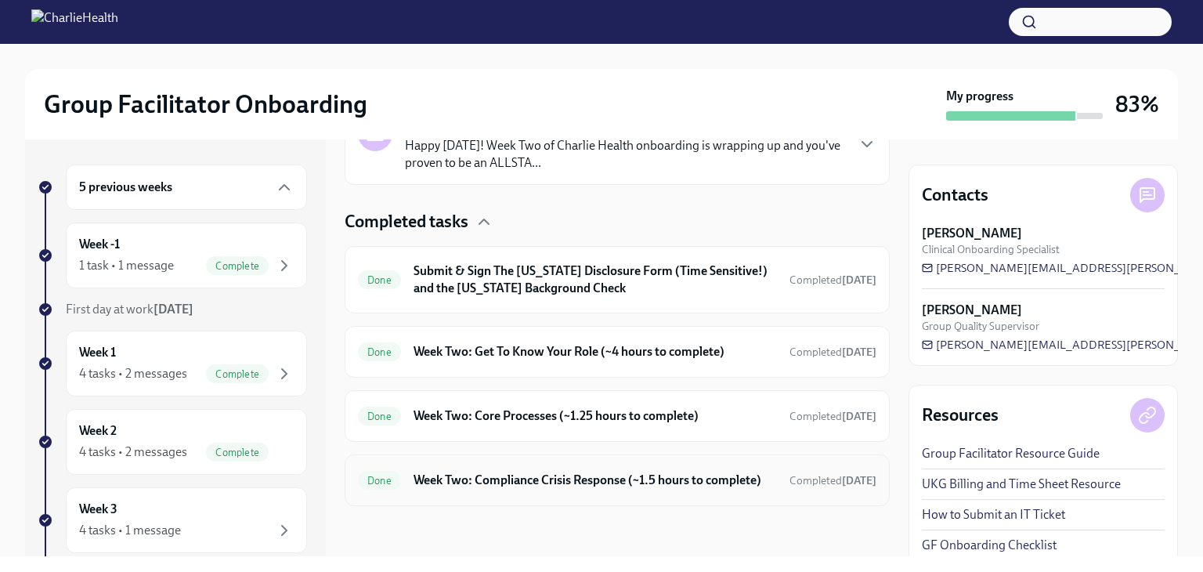
click at [649, 472] on h6 "Week Two: Compliance Crisis Response (~1.5 hours to complete)" at bounding box center [595, 480] width 363 height 17
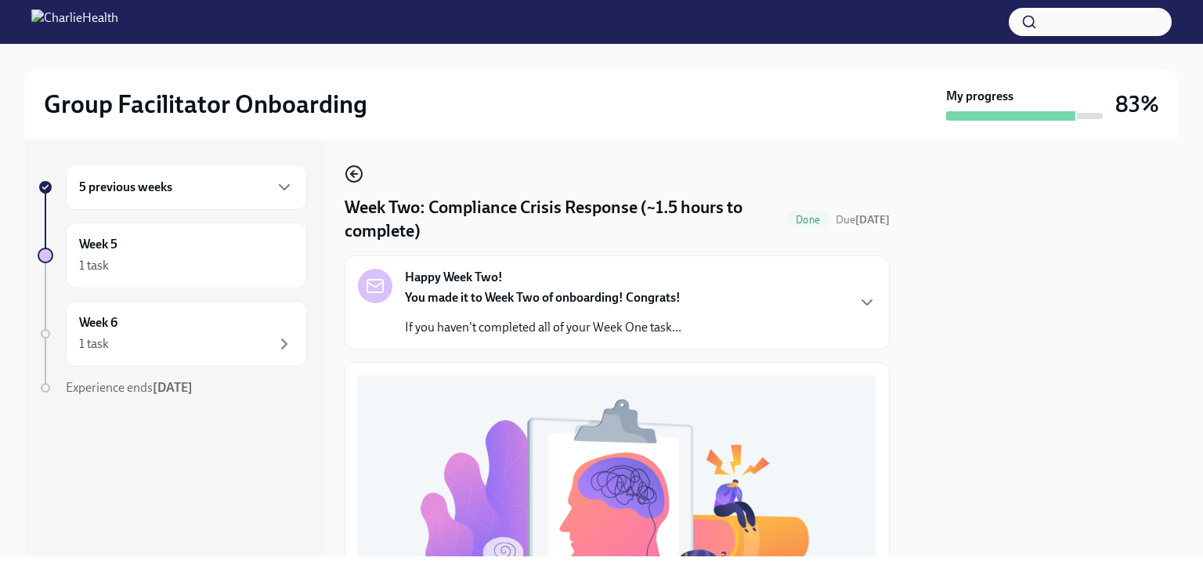
click at [357, 169] on icon "button" at bounding box center [354, 174] width 19 height 19
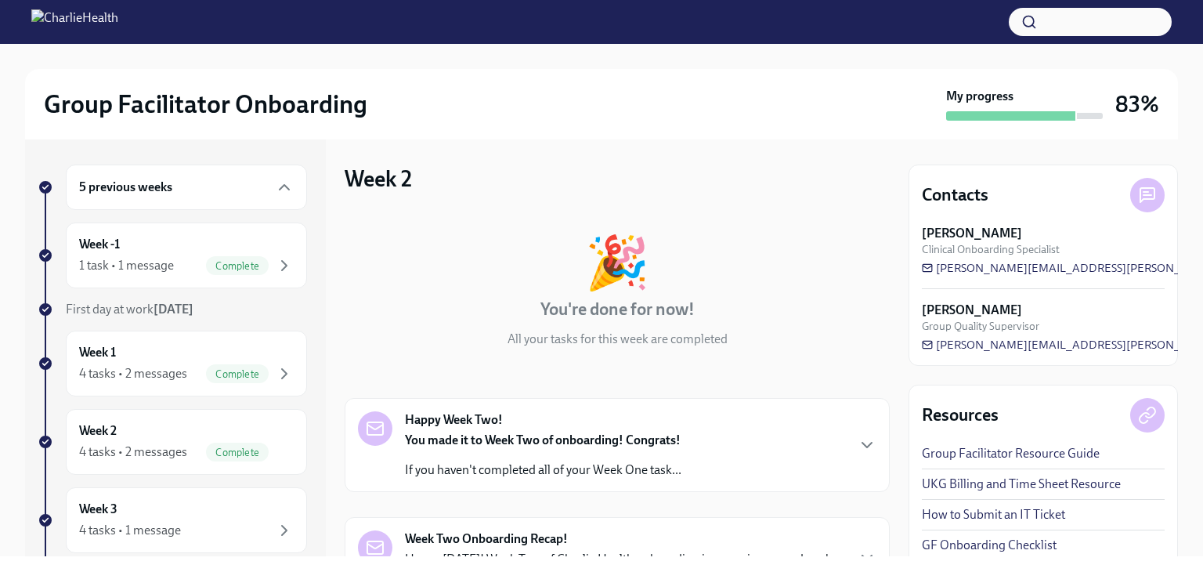
scroll to position [157, 0]
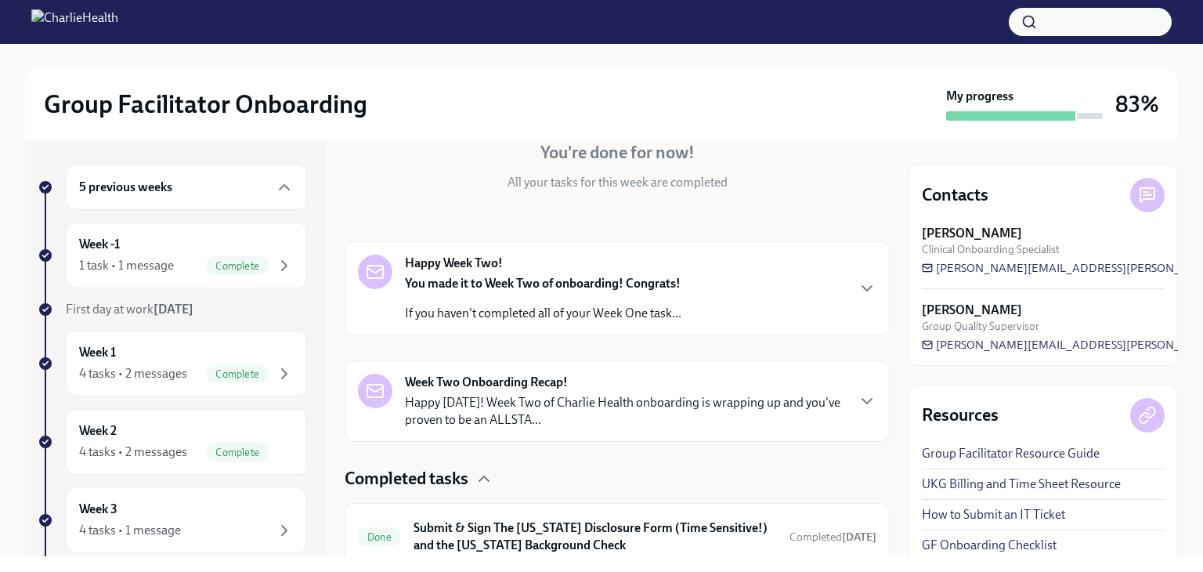
click at [718, 385] on div "Week Two Onboarding Recap! Happy [DATE]! Week Two of Charlie Health onboarding …" at bounding box center [625, 401] width 440 height 55
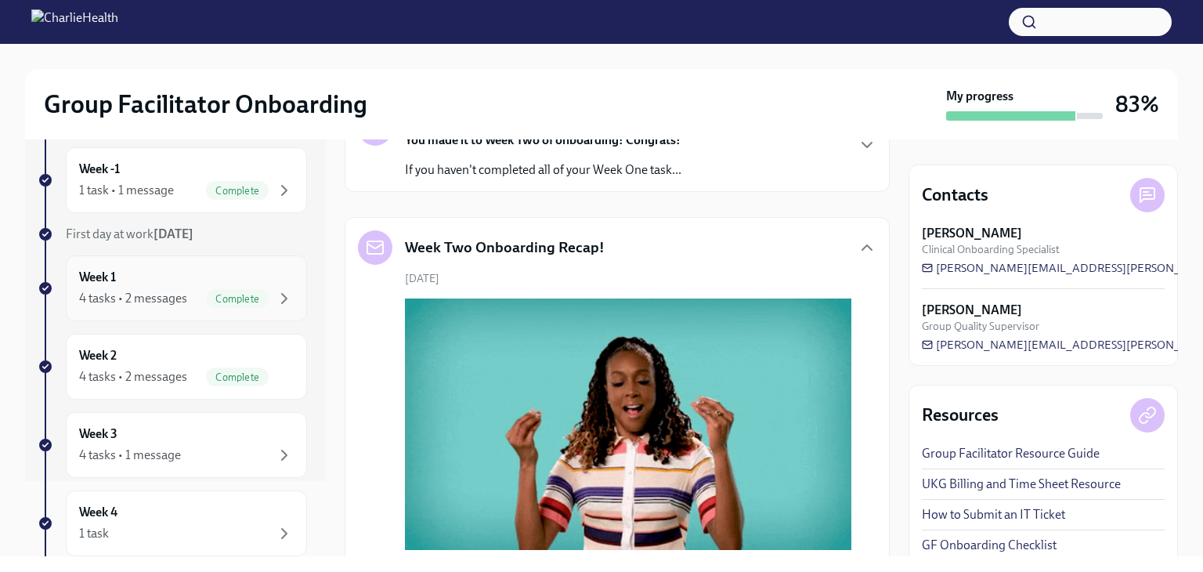
scroll to position [0, 0]
